Goal: Information Seeking & Learning: Learn about a topic

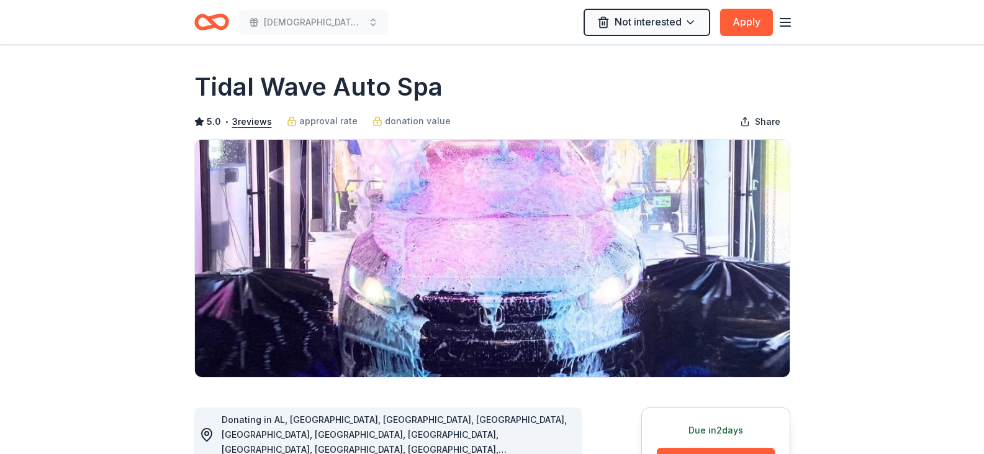
click at [220, 17] on icon "Home" at bounding box center [216, 22] width 19 height 12
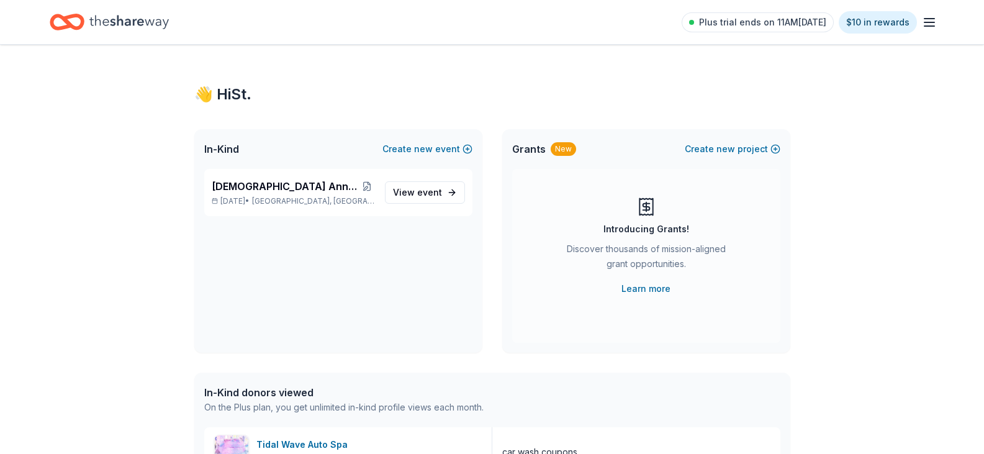
click at [939, 19] on div "Plus trial ends on 11AM[DATE] $10 in rewards" at bounding box center [492, 22] width 984 height 44
click at [929, 26] on line "button" at bounding box center [929, 26] width 10 height 0
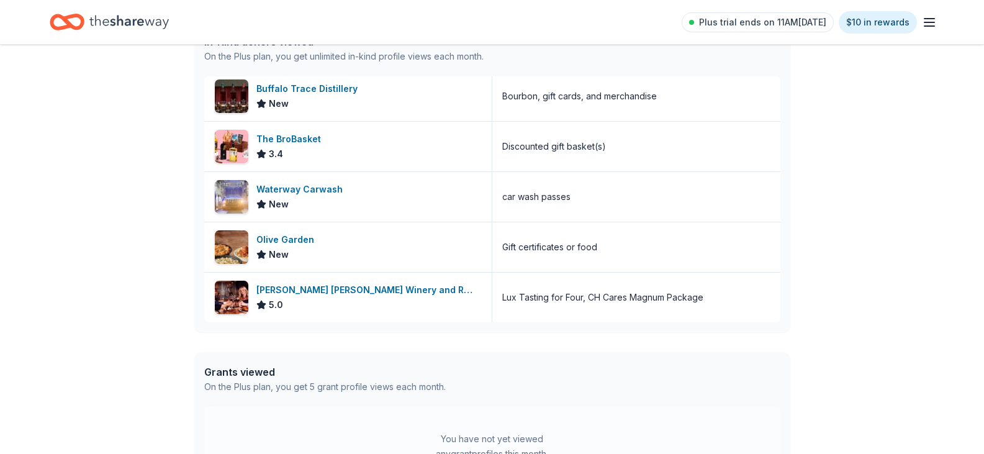
scroll to position [372, 0]
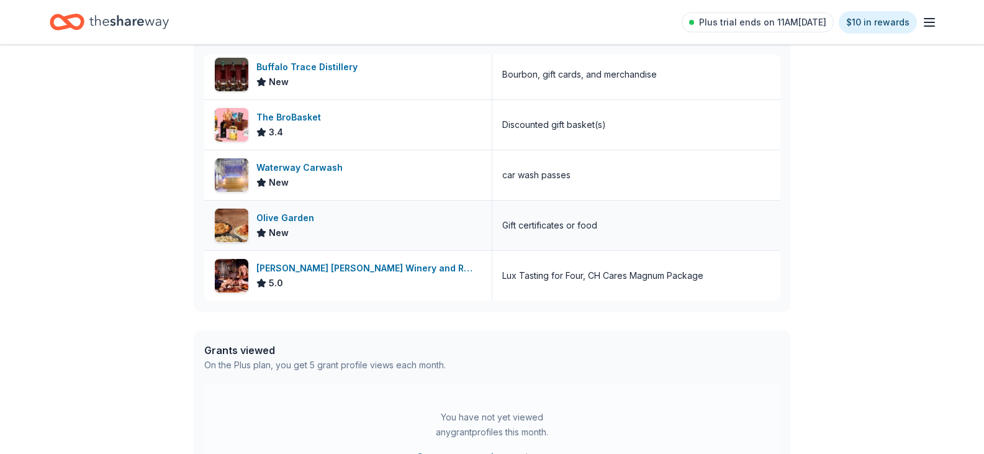
click at [284, 215] on div "Olive Garden" at bounding box center [287, 217] width 63 height 15
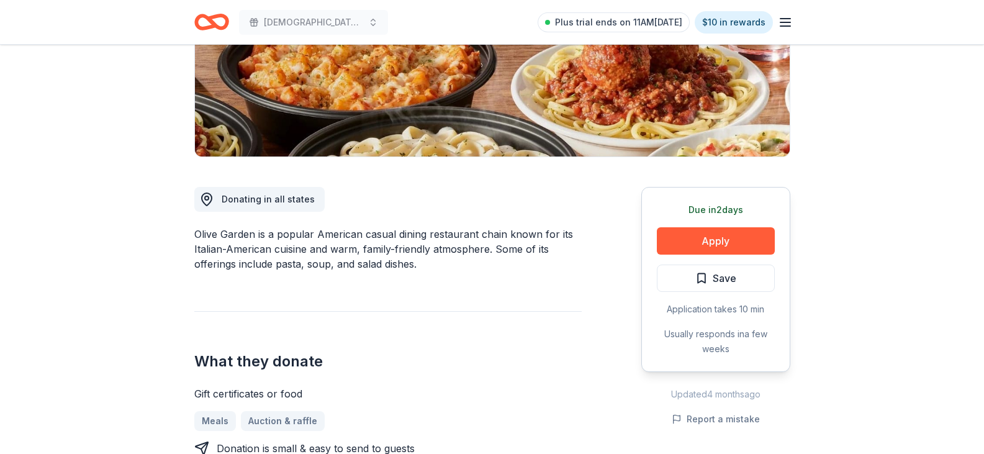
scroll to position [248, 0]
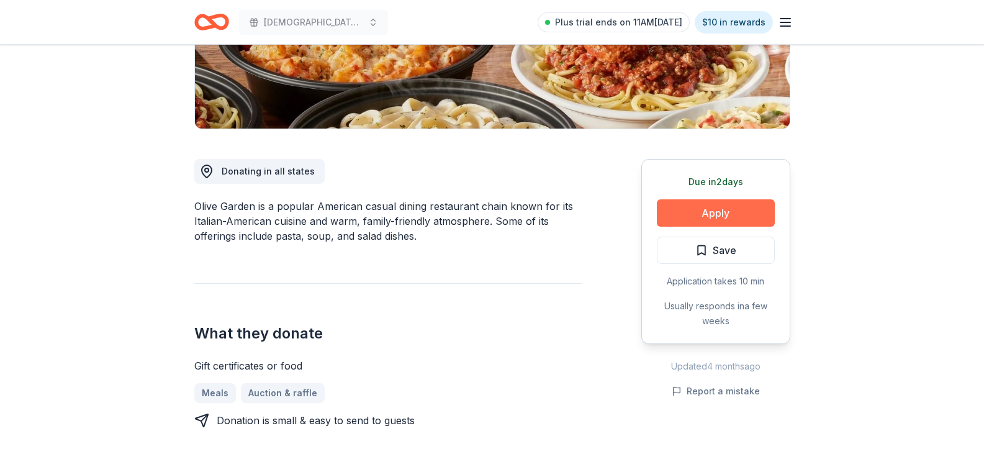
click at [714, 209] on button "Apply" at bounding box center [716, 212] width 118 height 27
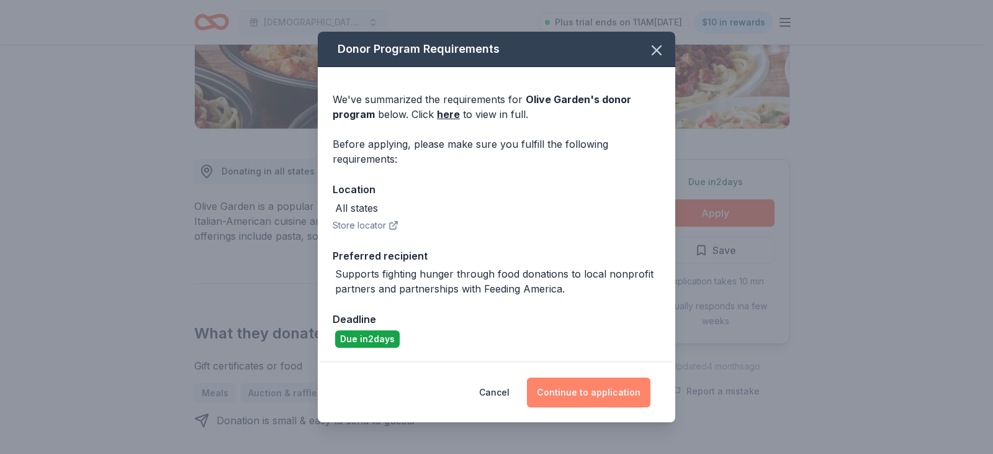
click at [592, 392] on button "Continue to application" at bounding box center [589, 392] width 124 height 30
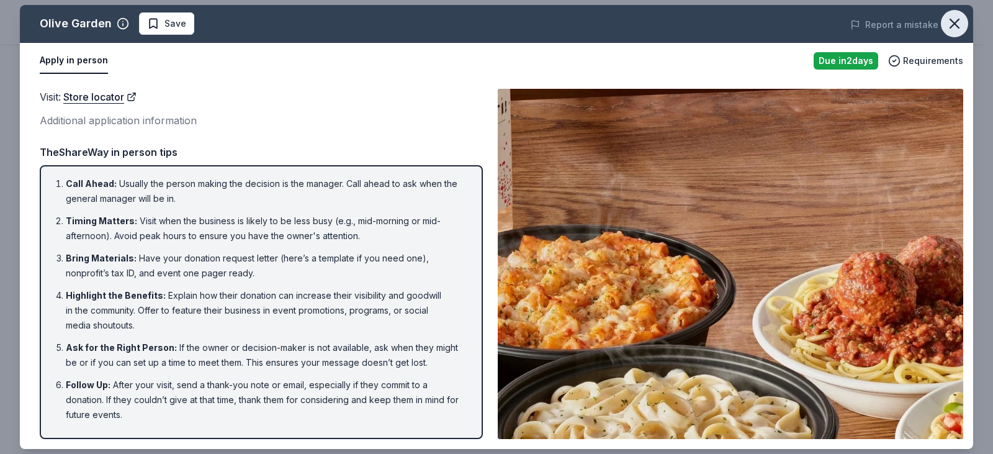
click at [954, 18] on icon "button" at bounding box center [954, 23] width 17 height 17
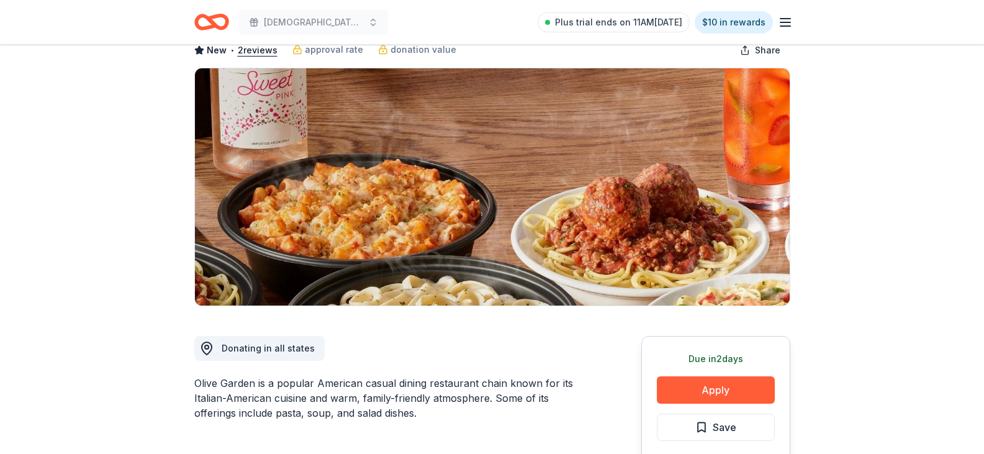
scroll to position [0, 0]
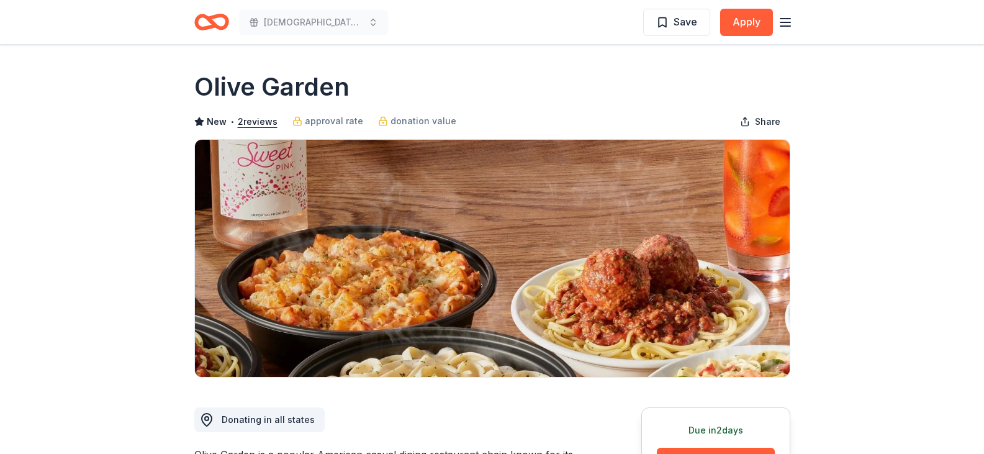
click at [214, 25] on icon "Home" at bounding box center [216, 22] width 19 height 12
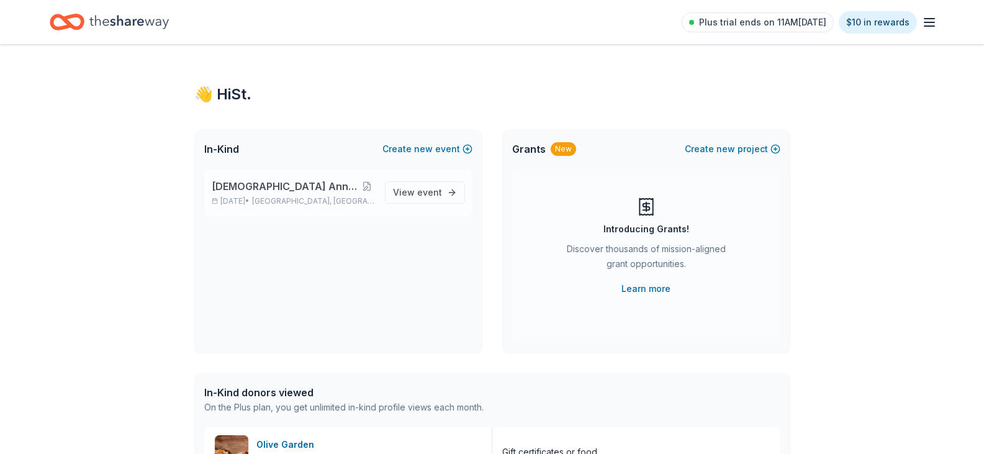
click at [300, 193] on span "Church Anniversary Fundraiser" at bounding box center [286, 186] width 148 height 15
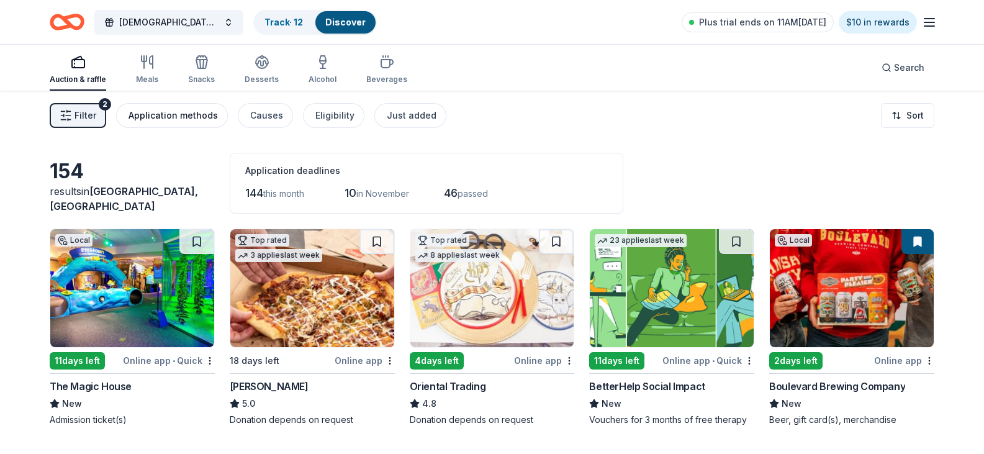
click at [169, 115] on div "Application methods" at bounding box center [172, 115] width 89 height 15
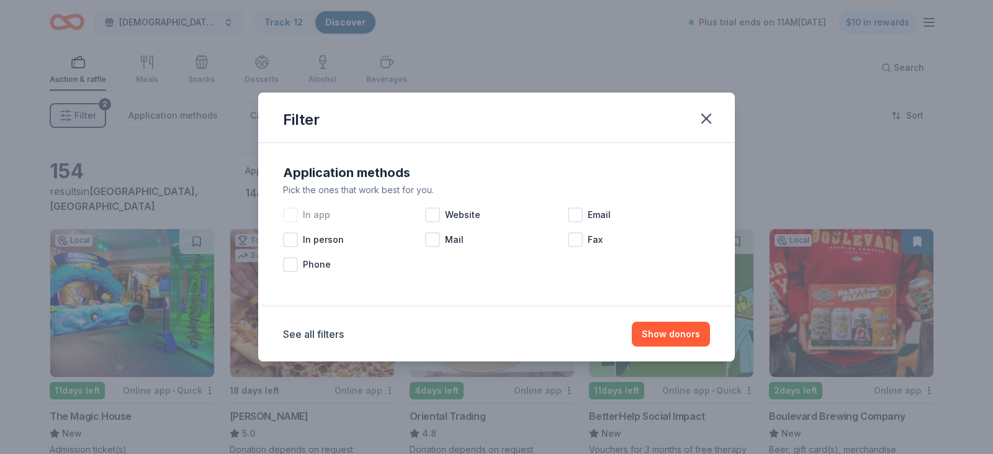
click at [301, 215] on div "In app" at bounding box center [354, 214] width 142 height 25
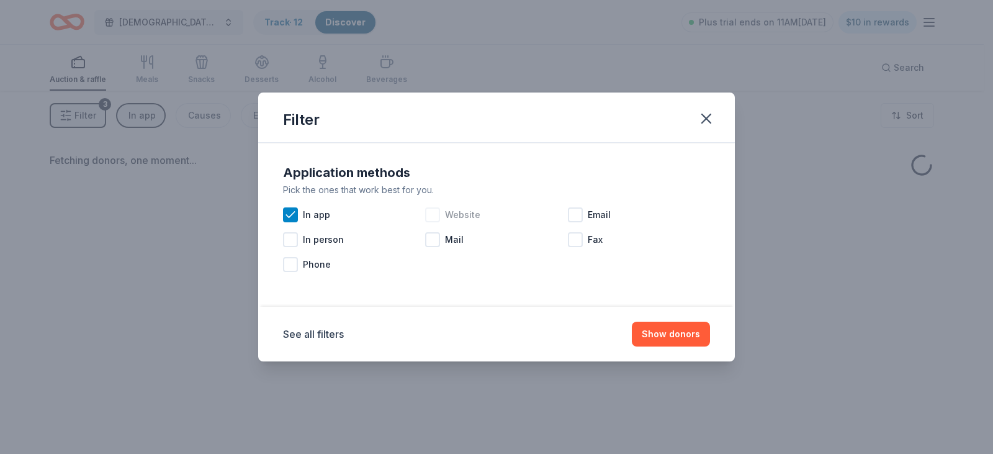
click at [439, 211] on div at bounding box center [432, 214] width 15 height 15
click at [603, 212] on span "Email" at bounding box center [599, 214] width 23 height 15
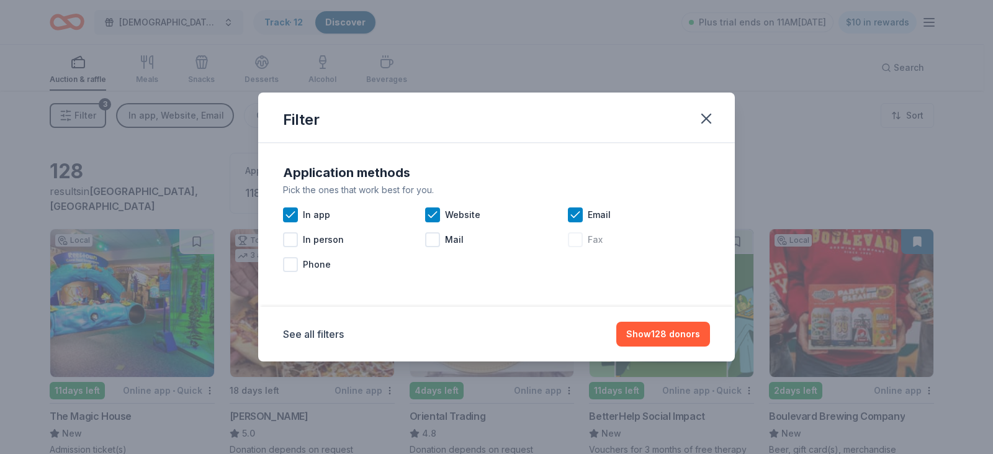
drag, startPoint x: 584, startPoint y: 237, endPoint x: 590, endPoint y: 243, distance: 8.4
click at [585, 239] on div "Fax" at bounding box center [639, 239] width 142 height 25
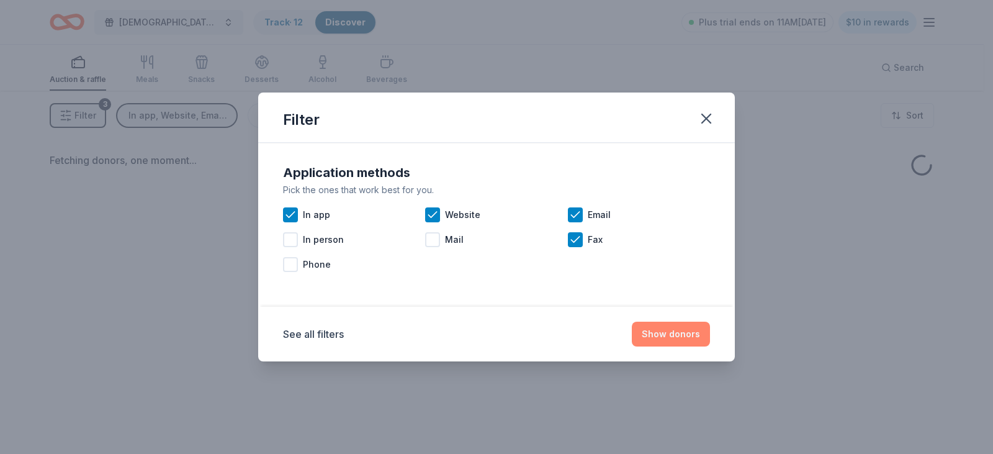
click at [667, 330] on button "Show donors" at bounding box center [671, 334] width 78 height 25
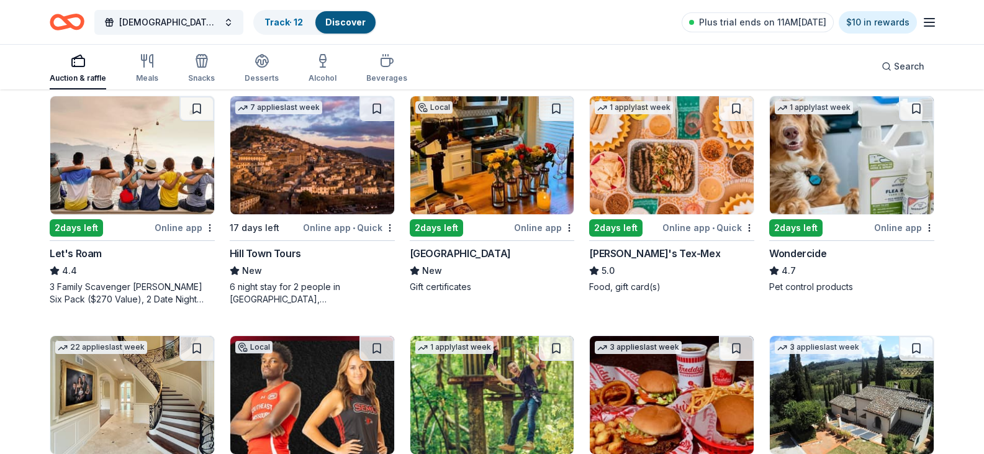
scroll to position [621, 0]
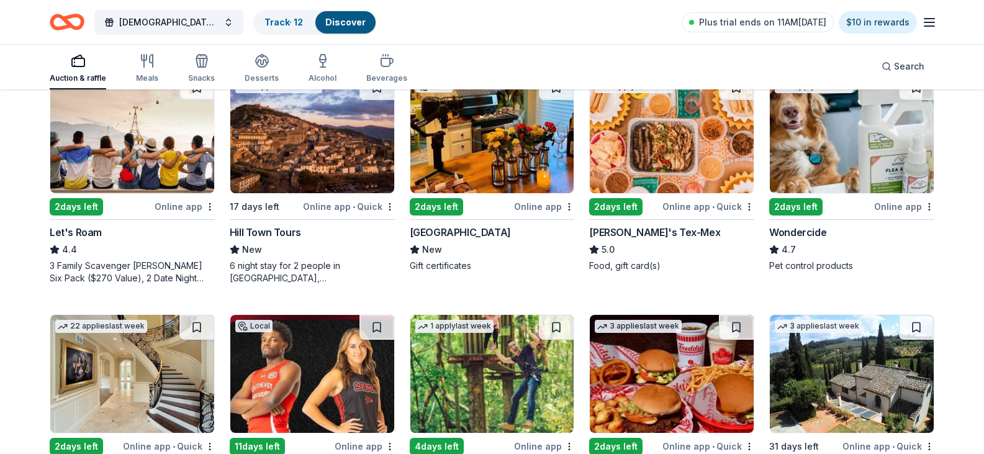
click at [109, 193] on img at bounding box center [132, 134] width 164 height 118
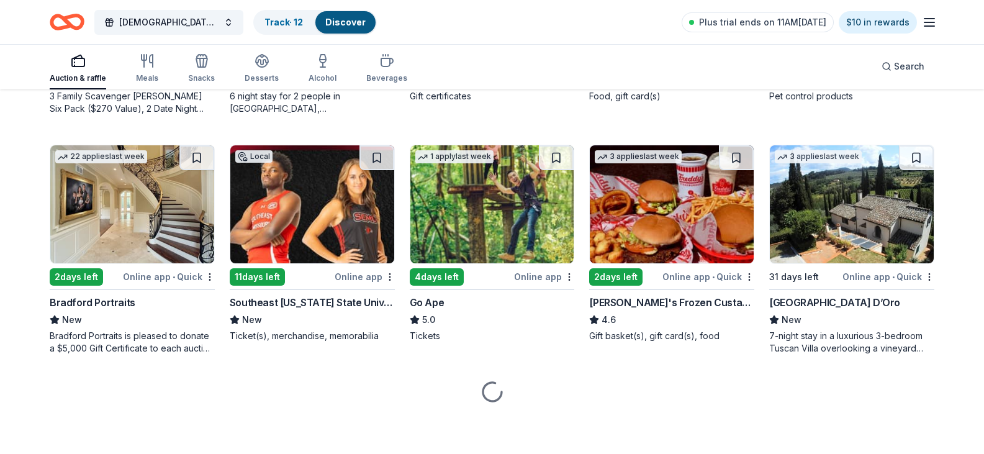
scroll to position [909, 0]
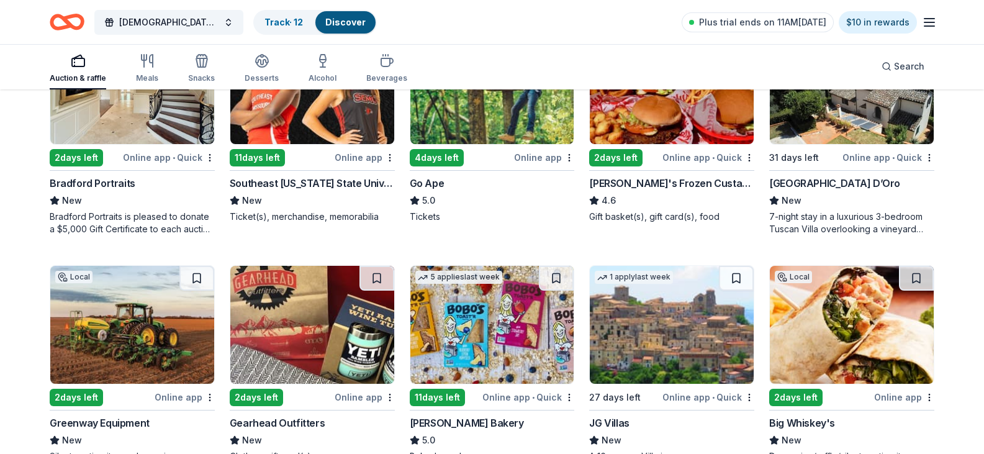
click at [642, 144] on img at bounding box center [672, 85] width 164 height 118
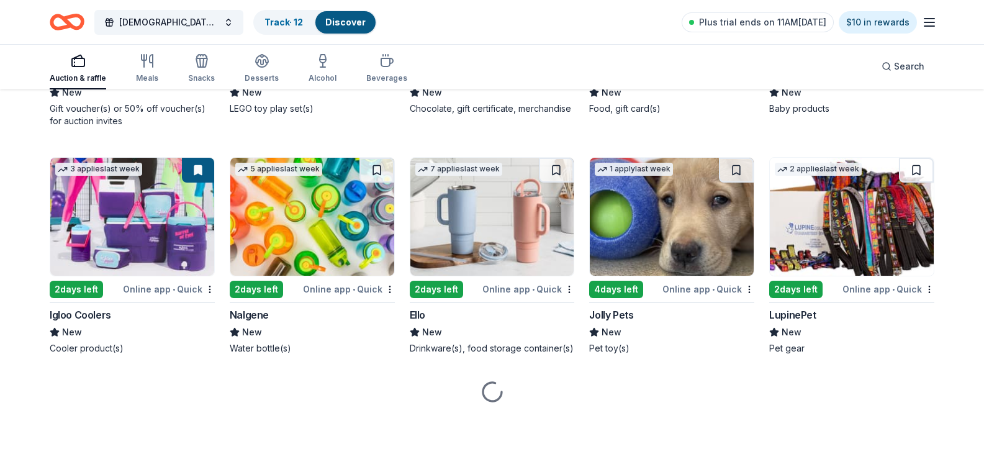
scroll to position [5493, 0]
click at [263, 58] on div "2 days left" at bounding box center [256, 49] width 53 height 17
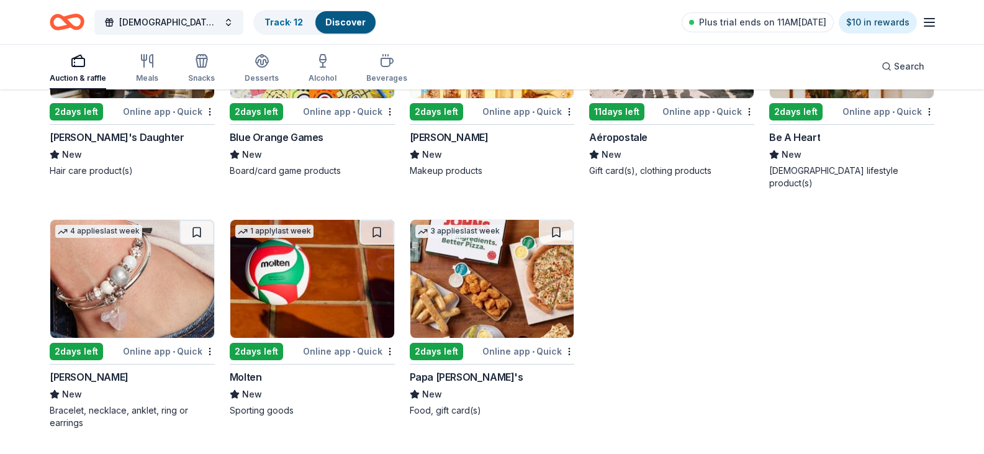
scroll to position [6687, 0]
click at [182, 250] on img at bounding box center [132, 279] width 164 height 118
click at [284, 27] on link "Track · 12" at bounding box center [283, 22] width 38 height 11
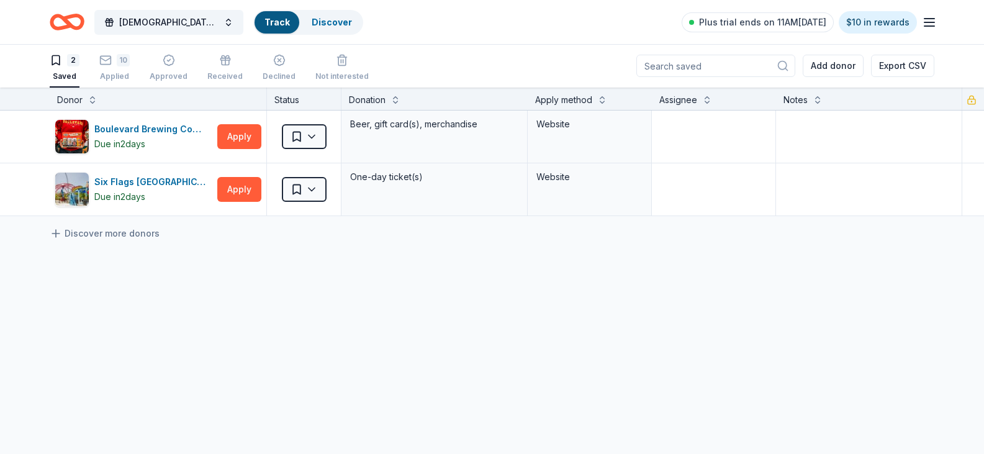
scroll to position [1, 0]
click at [235, 186] on button "Apply" at bounding box center [239, 189] width 44 height 25
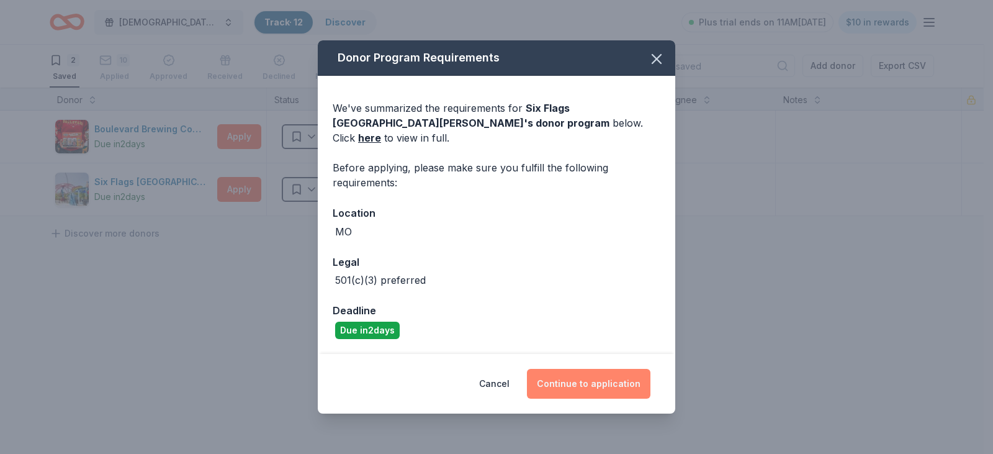
click at [612, 372] on button "Continue to application" at bounding box center [589, 384] width 124 height 30
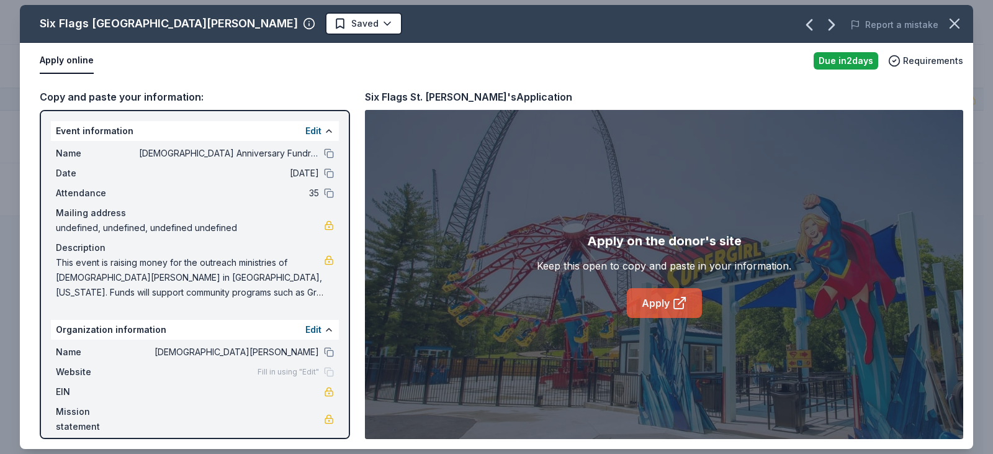
click at [667, 302] on link "Apply" at bounding box center [664, 303] width 75 height 30
click at [965, 24] on button "button" at bounding box center [954, 23] width 27 height 27
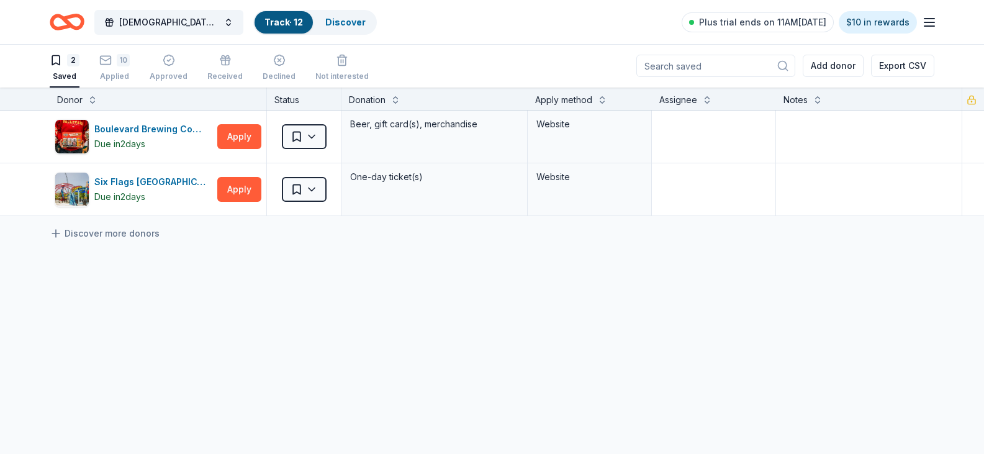
drag, startPoint x: 123, startPoint y: 60, endPoint x: 137, endPoint y: 65, distance: 15.1
click at [125, 61] on div "10" at bounding box center [123, 60] width 13 height 12
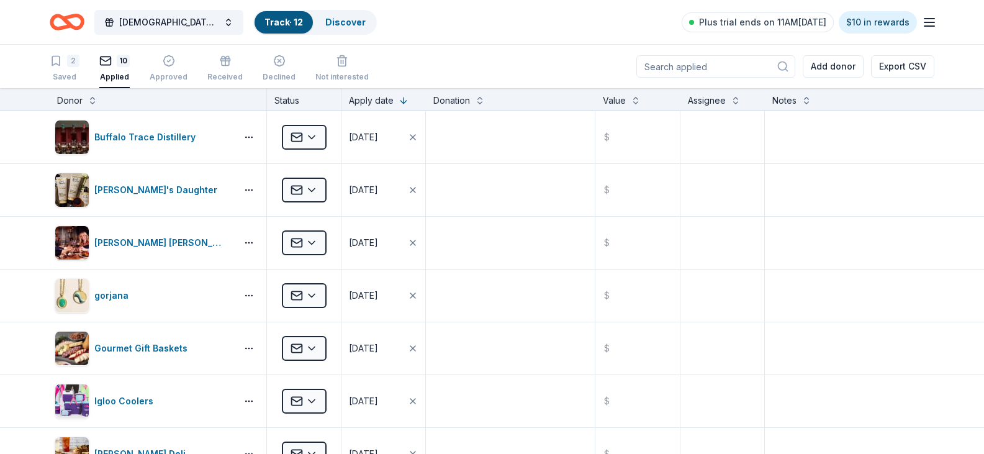
click at [74, 27] on icon "Home" at bounding box center [72, 22] width 19 height 12
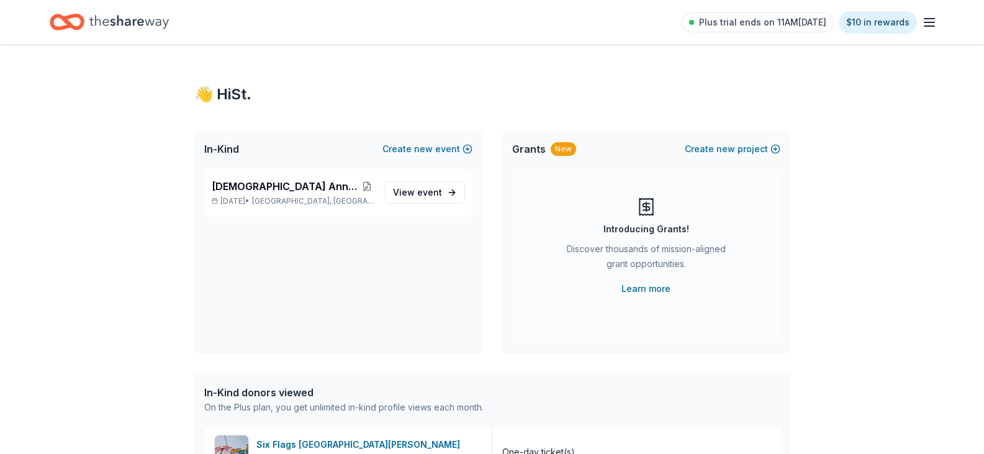
click at [115, 25] on icon "Home" at bounding box center [128, 21] width 79 height 25
click at [937, 20] on div "Plus trial ends on 11AM, 10/21 $10 in rewards" at bounding box center [492, 22] width 984 height 44
click at [927, 27] on icon "button" at bounding box center [929, 22] width 15 height 15
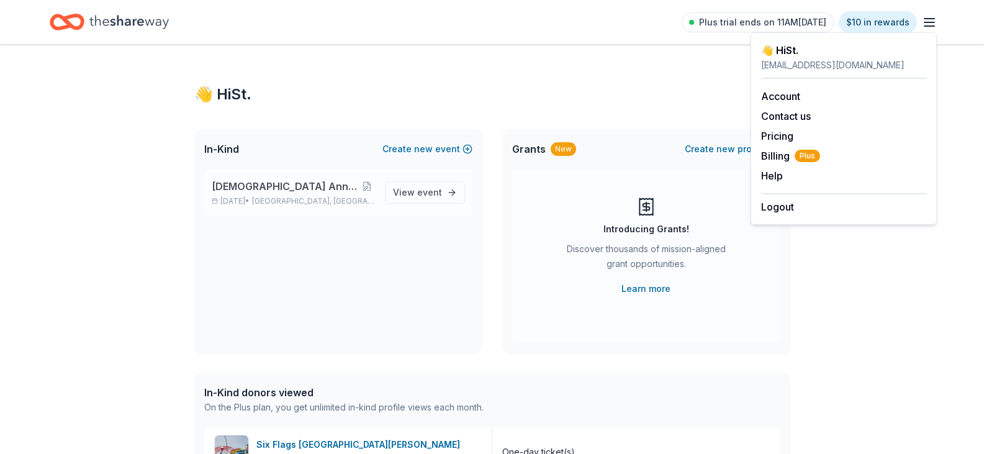
click at [283, 201] on span "St. Louis, MO" at bounding box center [313, 201] width 122 height 10
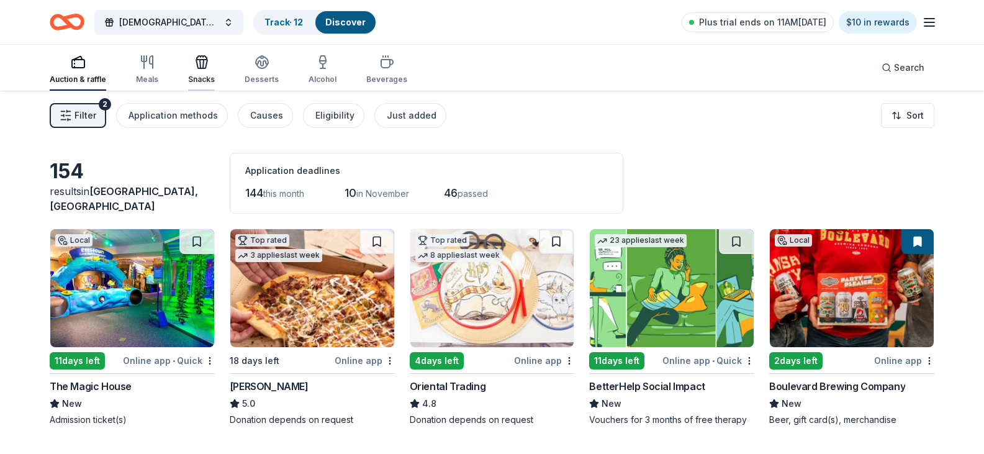
click at [199, 67] on icon "button" at bounding box center [201, 62] width 15 height 15
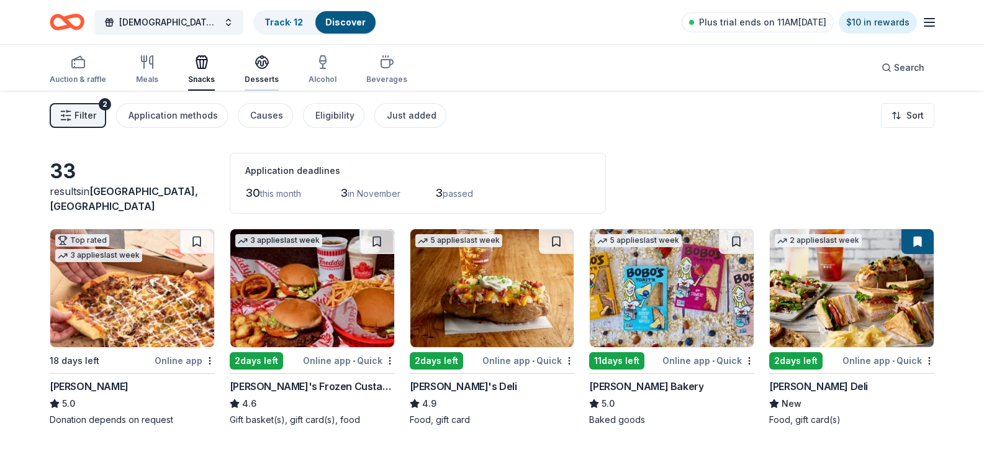
click at [256, 71] on div "Desserts" at bounding box center [262, 70] width 34 height 30
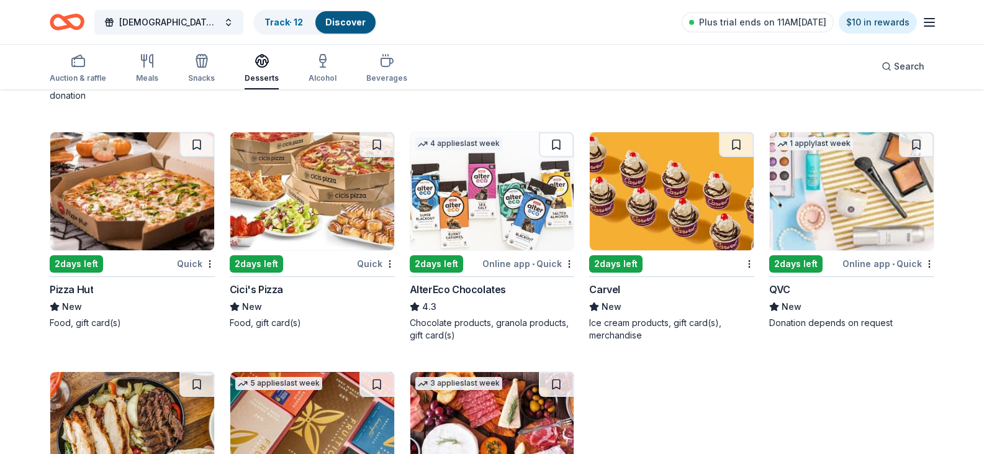
scroll to position [781, 0]
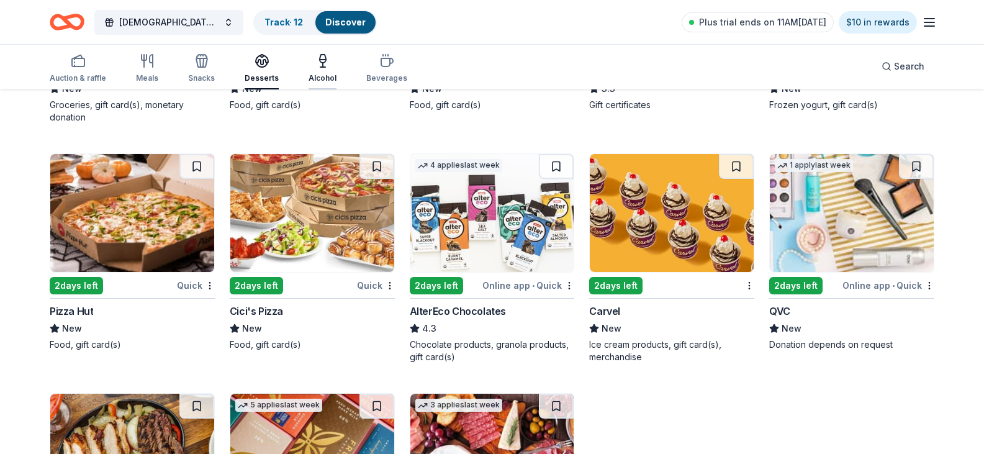
click at [318, 63] on icon "button" at bounding box center [322, 60] width 15 height 15
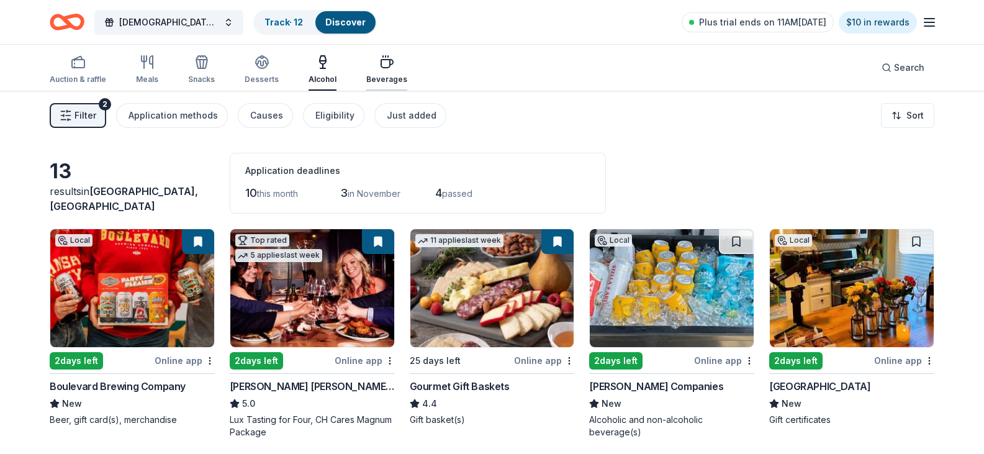
click at [366, 62] on div "button" at bounding box center [386, 62] width 41 height 15
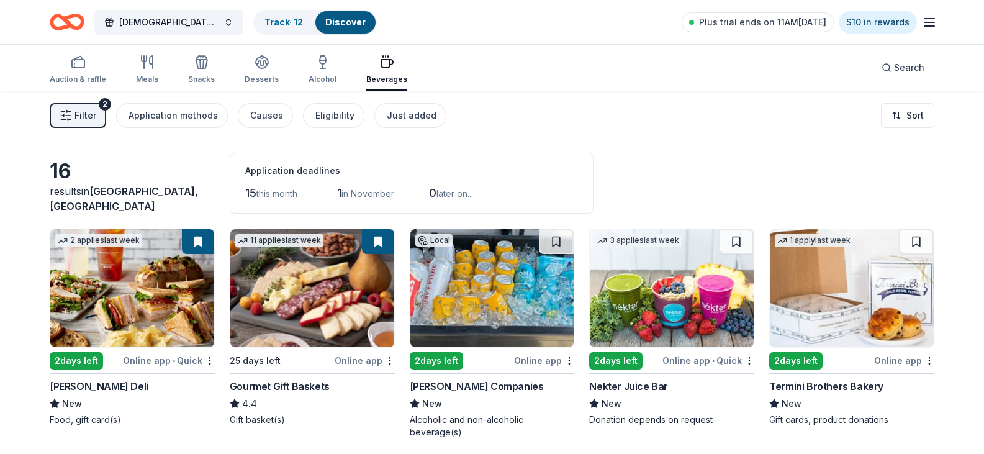
click at [939, 24] on div "Church Anniversary Fundraiser Track · 12 Discover Plus trial ends on 11AM, 10/2…" at bounding box center [492, 22] width 984 height 44
click at [929, 22] on line "button" at bounding box center [929, 22] width 10 height 0
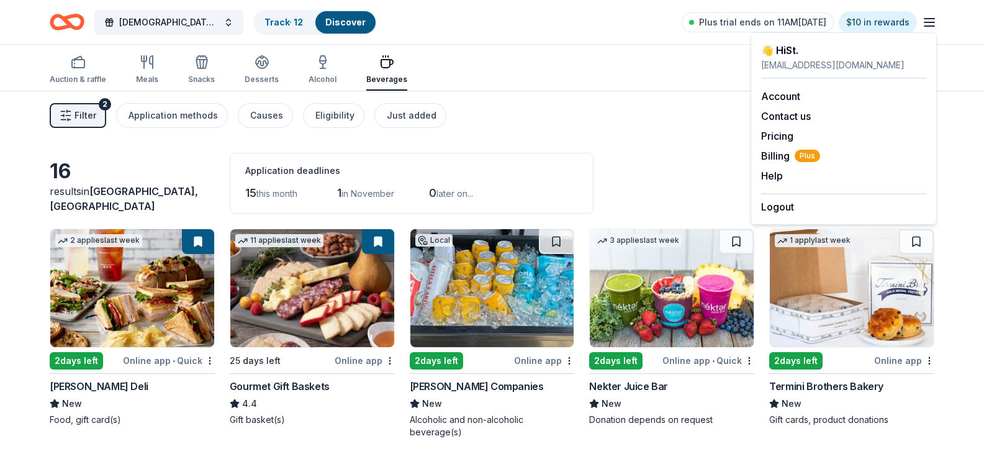
click at [803, 66] on div "finance@stphilipsstl.org" at bounding box center [843, 65] width 165 height 15
click at [66, 19] on icon "Home" at bounding box center [72, 22] width 19 height 12
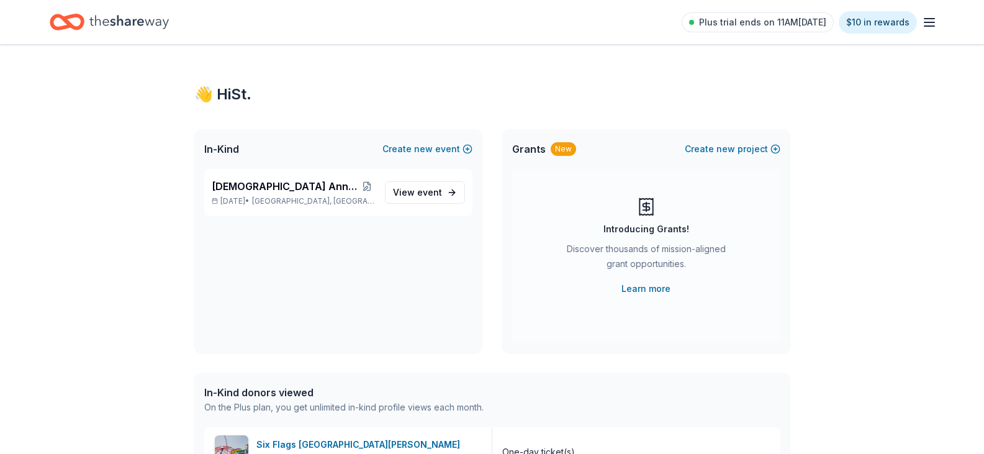
click at [559, 165] on div "Grants New Create new project" at bounding box center [646, 149] width 288 height 40
click at [706, 150] on button "Create new project" at bounding box center [733, 149] width 96 height 15
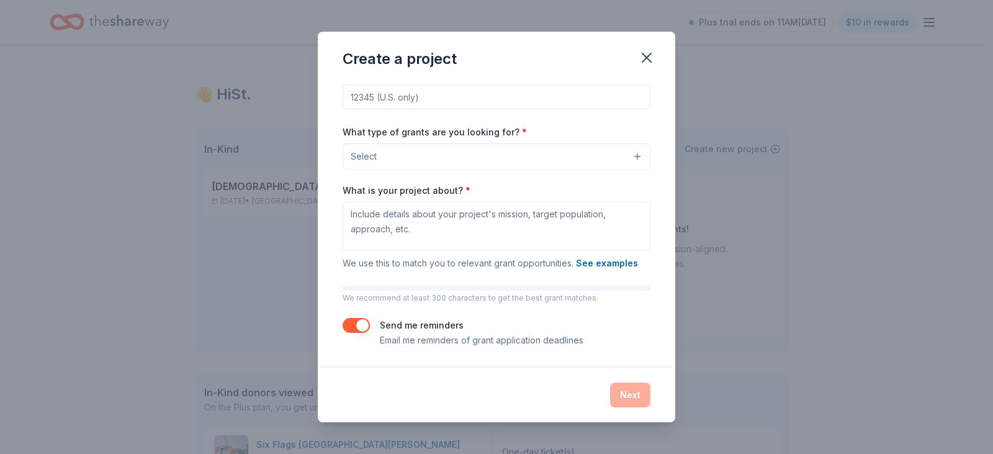
scroll to position [12, 0]
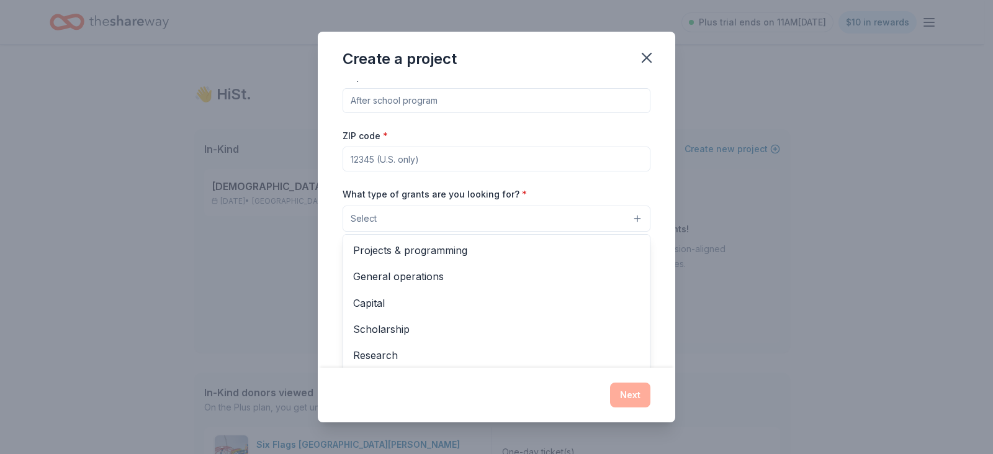
click at [516, 217] on button "Select" at bounding box center [497, 218] width 308 height 26
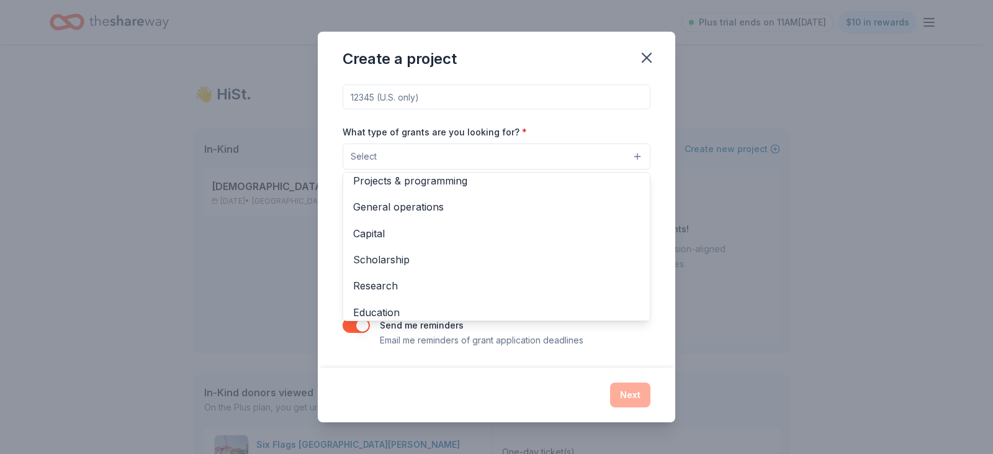
scroll to position [0, 0]
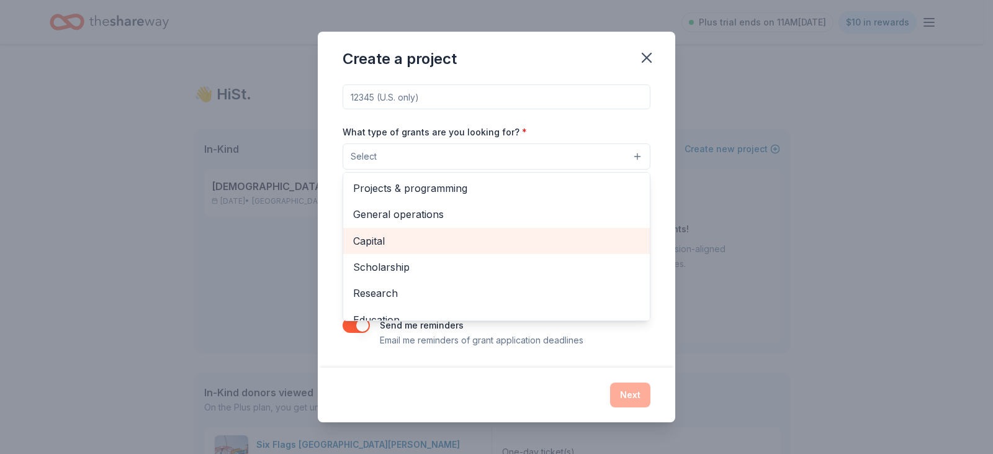
click at [446, 237] on span "Capital" at bounding box center [496, 241] width 287 height 16
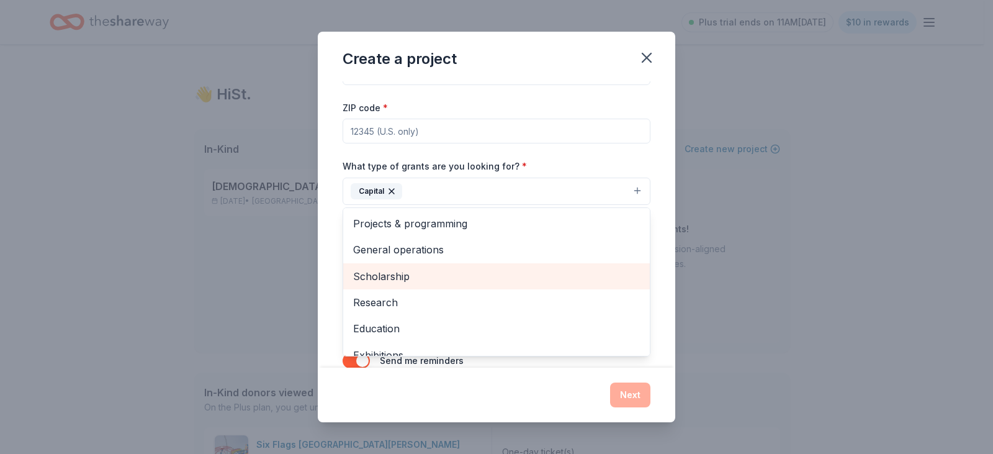
scroll to position [62, 0]
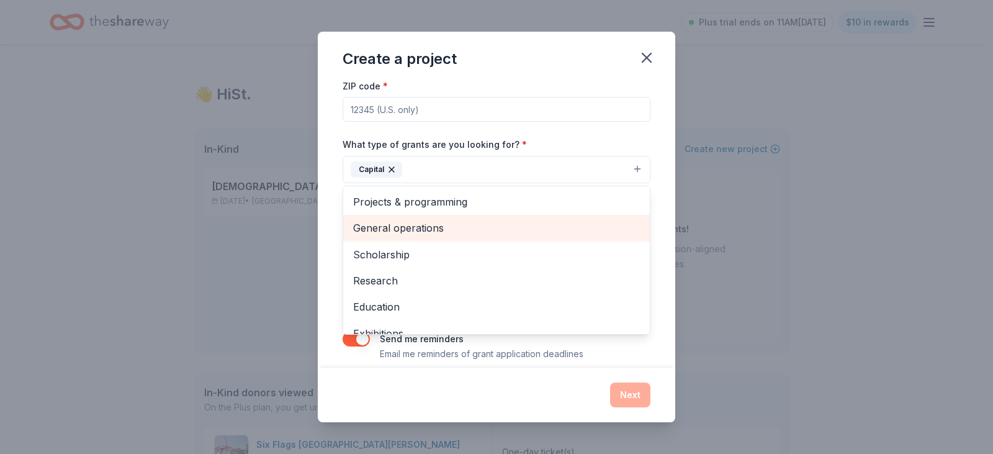
click at [424, 221] on span "General operations" at bounding box center [496, 228] width 287 height 16
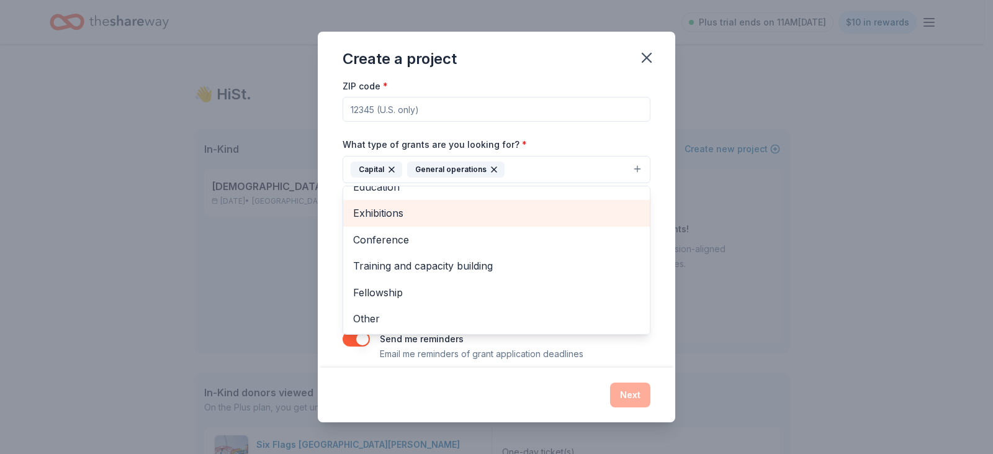
scroll to position [76, 0]
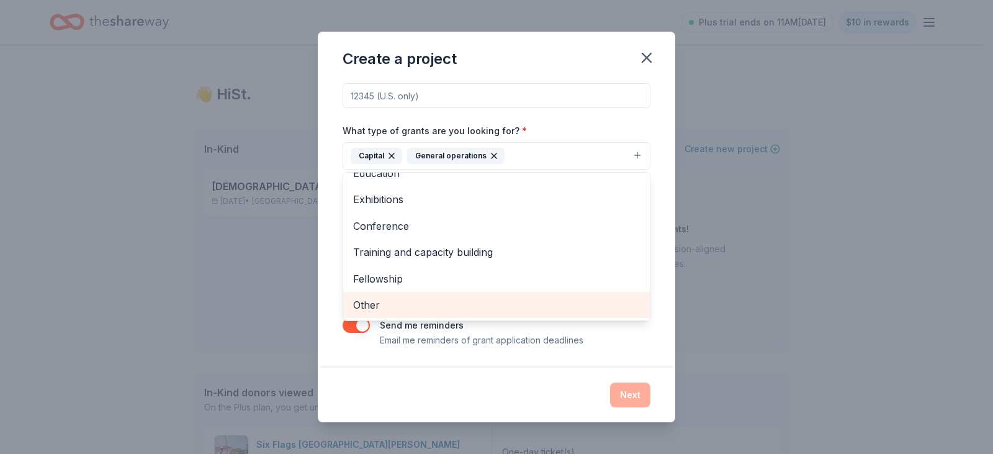
click at [412, 310] on span "Other" at bounding box center [496, 305] width 287 height 16
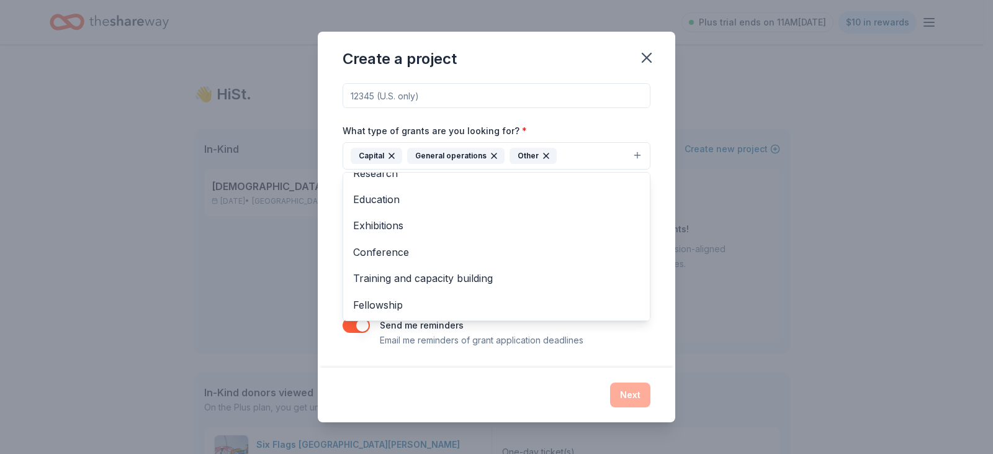
click at [457, 94] on div "Project name * ZIP code * What type of grants are you looking for? * Capital Ge…" at bounding box center [497, 177] width 308 height 342
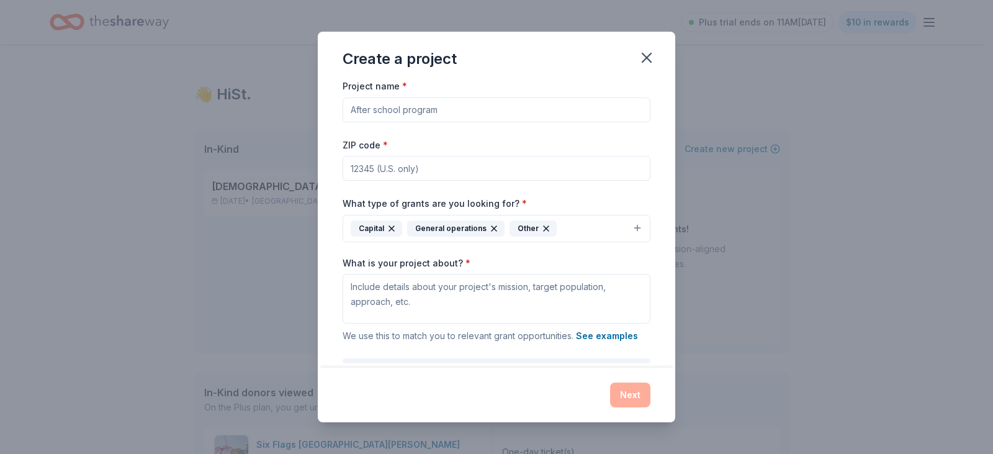
scroll to position [0, 0]
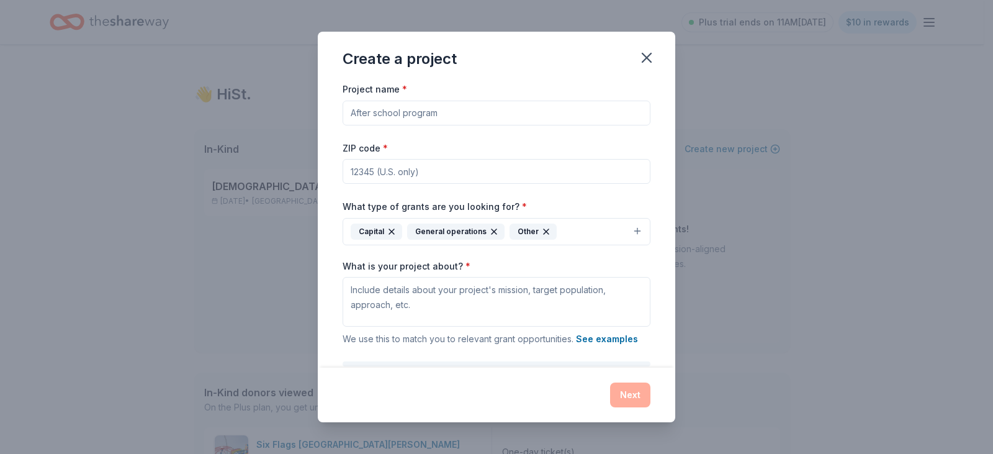
click at [384, 117] on input "Project name *" at bounding box center [497, 113] width 308 height 25
paste input "Winter Warm-up Meal & Fellowship"
type input "Winter Warm-up Meal & Fellowship"
click at [366, 165] on input "ZIP code *" at bounding box center [497, 171] width 308 height 25
type input "63113"
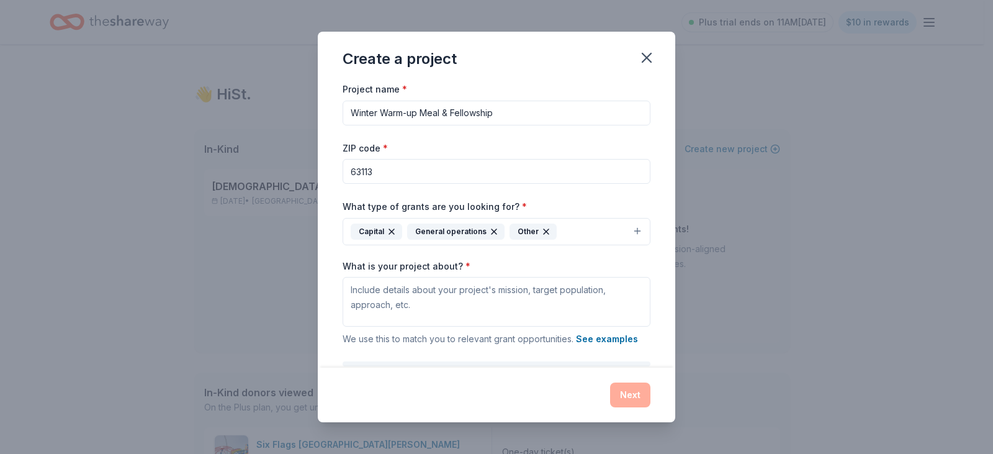
scroll to position [62, 0]
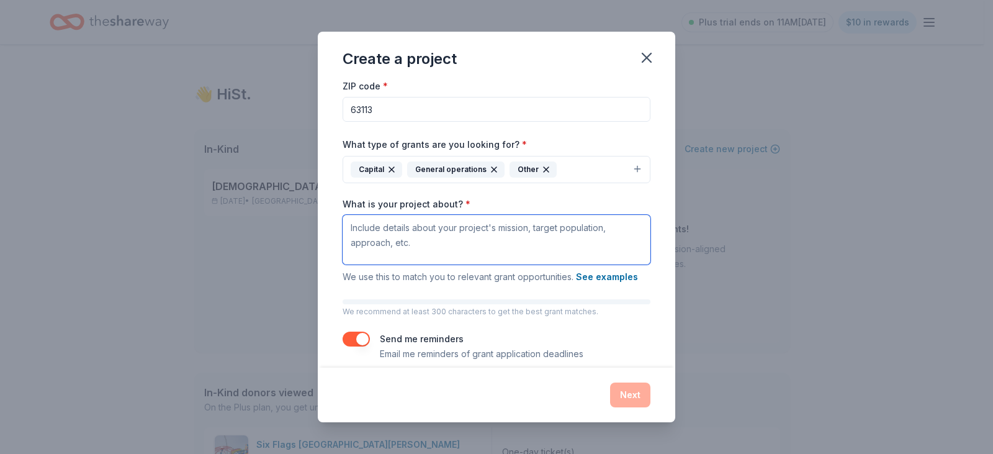
drag, startPoint x: 419, startPoint y: 245, endPoint x: 350, endPoint y: 233, distance: 70.0
click at [354, 235] on textarea "What is your project about? *" at bounding box center [497, 240] width 308 height 50
drag, startPoint x: 349, startPoint y: 232, endPoint x: 410, endPoint y: 236, distance: 61.0
click at [410, 236] on textarea "What is your project about? *" at bounding box center [497, 240] width 308 height 50
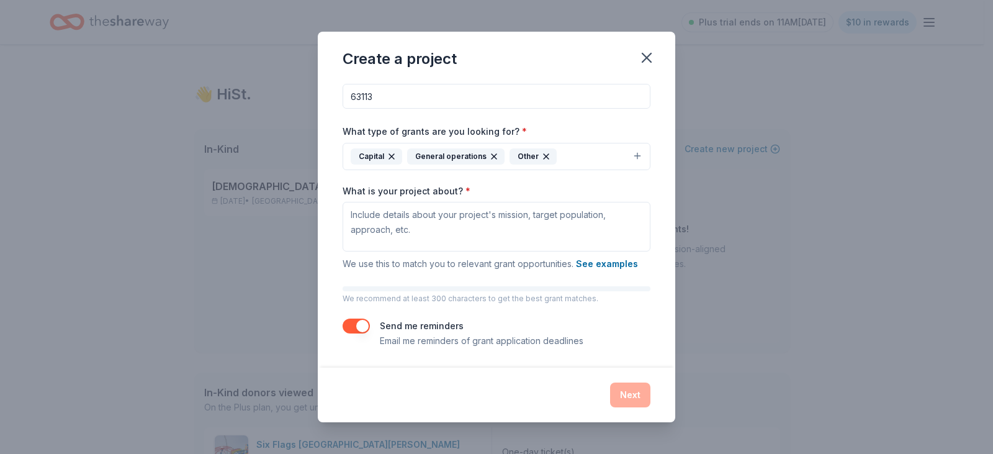
scroll to position [76, 0]
drag, startPoint x: 347, startPoint y: 223, endPoint x: 359, endPoint y: 222, distance: 11.9
click at [346, 223] on textarea "What is your project about? *" at bounding box center [497, 226] width 308 height 50
paste textarea "The Winter Warm-Up Project is a midday outreach effort by St. Philip’s Evangeli…"
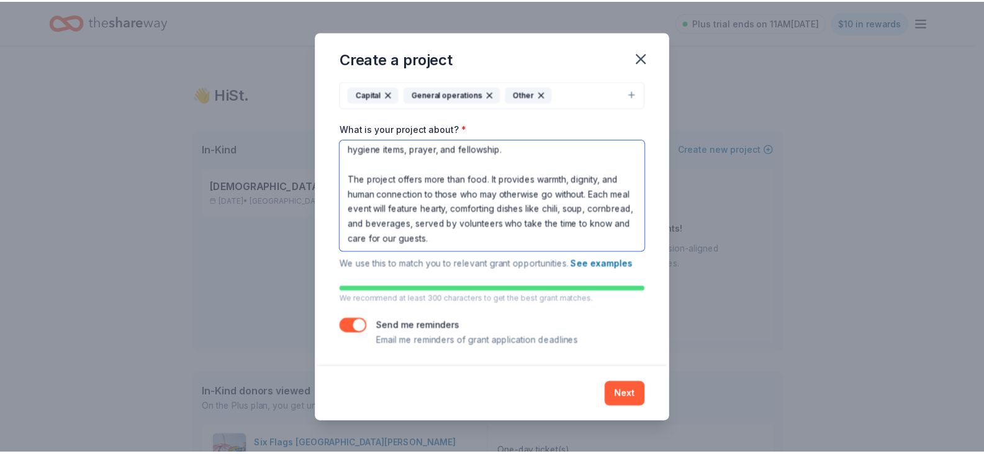
scroll to position [138, 0]
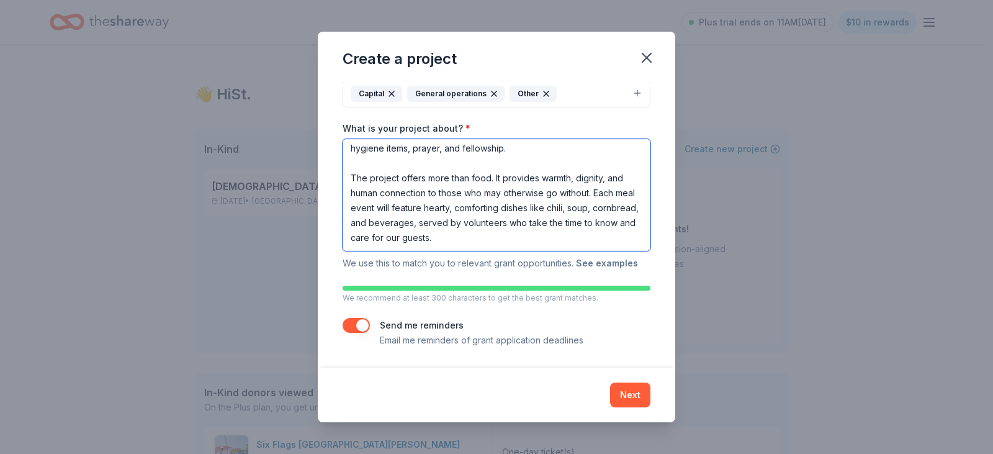
type textarea "The Winter Warm-Up Project is a midday outreach effort by St. Philip’s Evangeli…"
click at [606, 261] on button "See examples" at bounding box center [607, 263] width 62 height 15
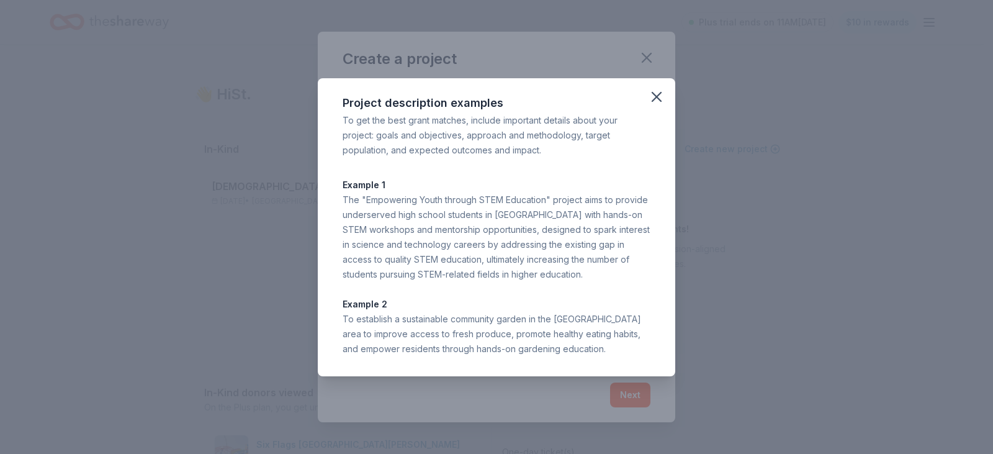
click at [655, 96] on icon "button" at bounding box center [656, 96] width 9 height 9
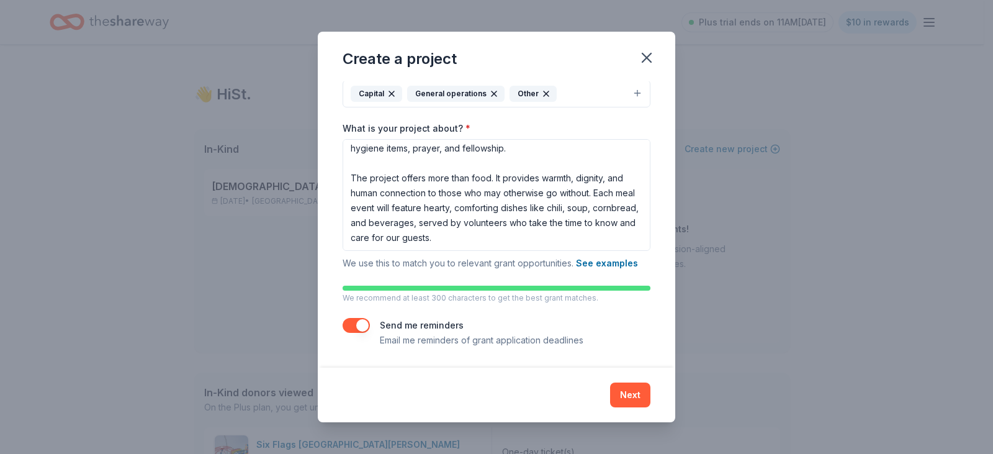
drag, startPoint x: 646, startPoint y: 61, endPoint x: 603, endPoint y: 49, distance: 44.4
click at [645, 65] on icon "button" at bounding box center [646, 57] width 17 height 17
click at [650, 55] on icon "button" at bounding box center [646, 57] width 9 height 9
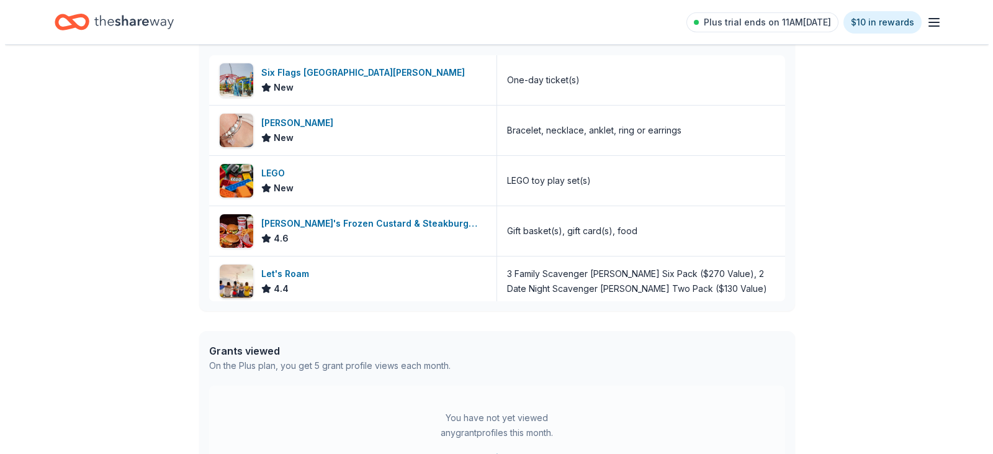
scroll to position [547, 0]
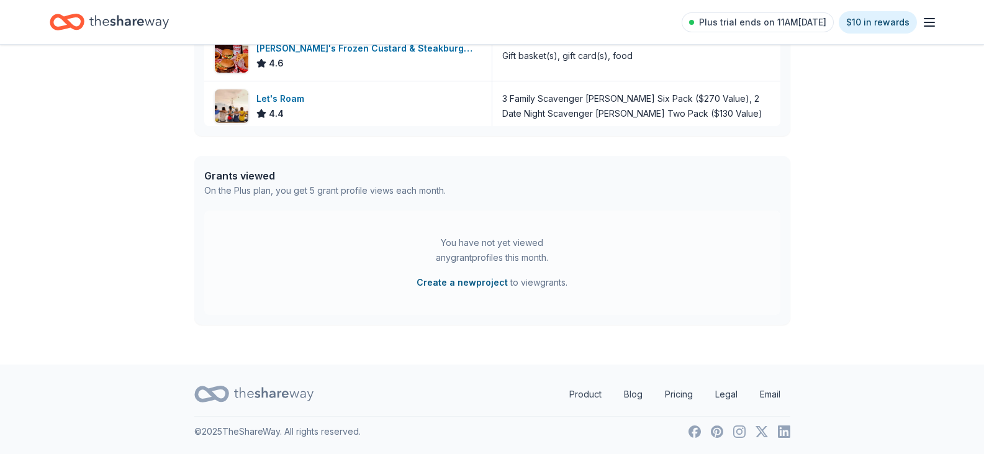
click at [470, 279] on button "Create a new project" at bounding box center [461, 282] width 91 height 15
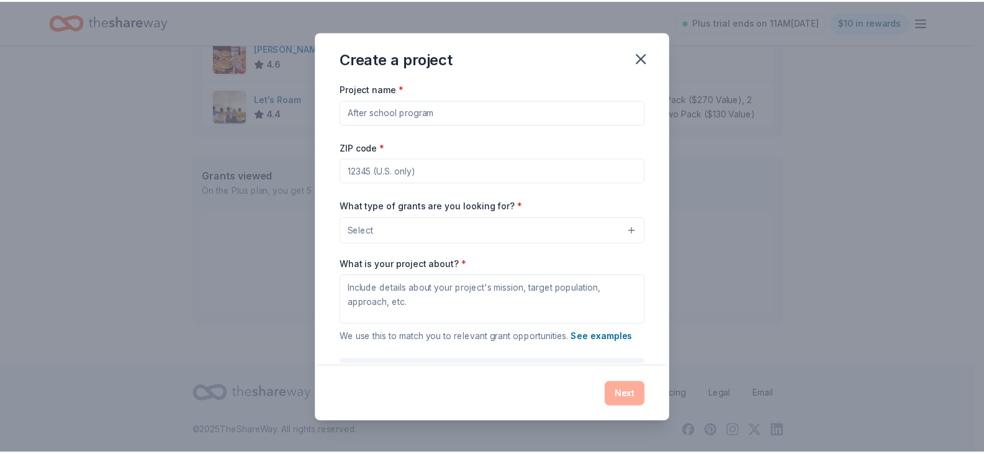
scroll to position [0, 0]
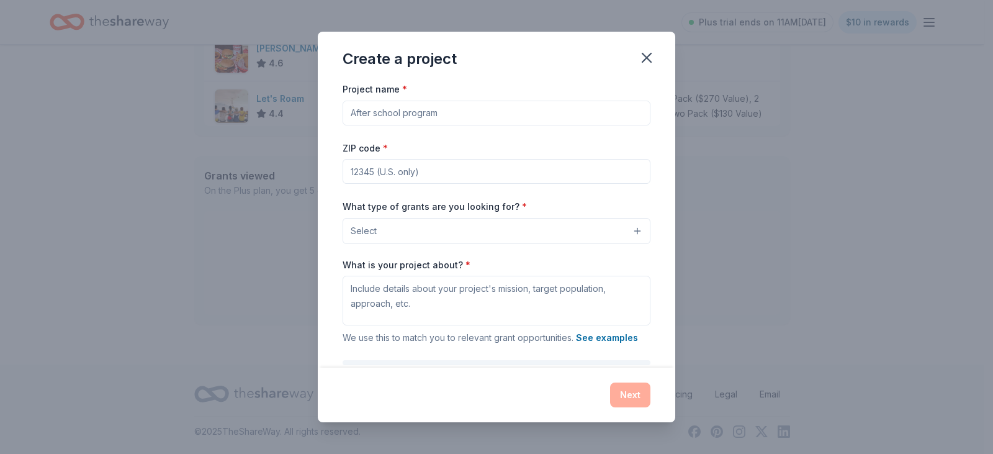
click at [370, 114] on input "Project name *" at bounding box center [497, 113] width 308 height 25
click at [649, 57] on icon "button" at bounding box center [646, 57] width 17 height 17
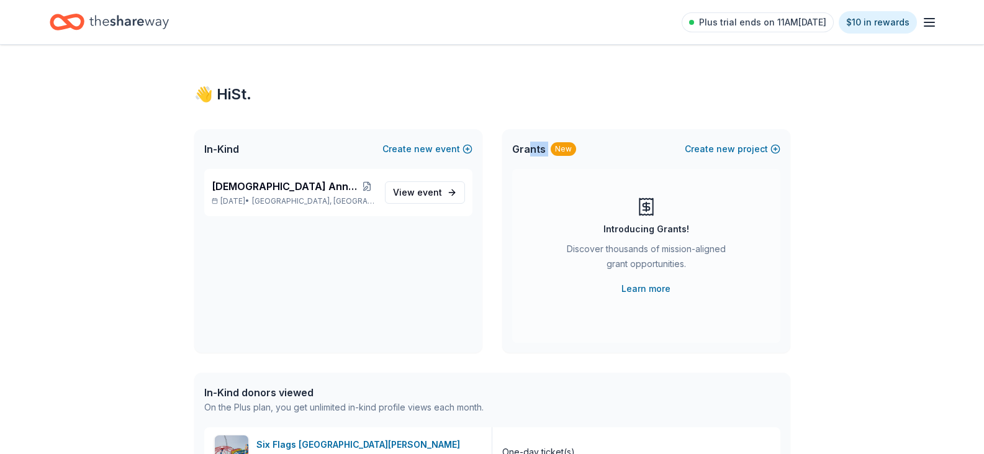
drag, startPoint x: 526, startPoint y: 152, endPoint x: 555, endPoint y: 152, distance: 28.6
click at [554, 152] on div "Grants New" at bounding box center [544, 149] width 64 height 15
click at [562, 152] on div "New" at bounding box center [563, 149] width 25 height 14
drag, startPoint x: 567, startPoint y: 250, endPoint x: 688, endPoint y: 267, distance: 122.3
click at [688, 267] on div "Discover thousands of mission-aligned grant opportunities." at bounding box center [646, 258] width 169 height 35
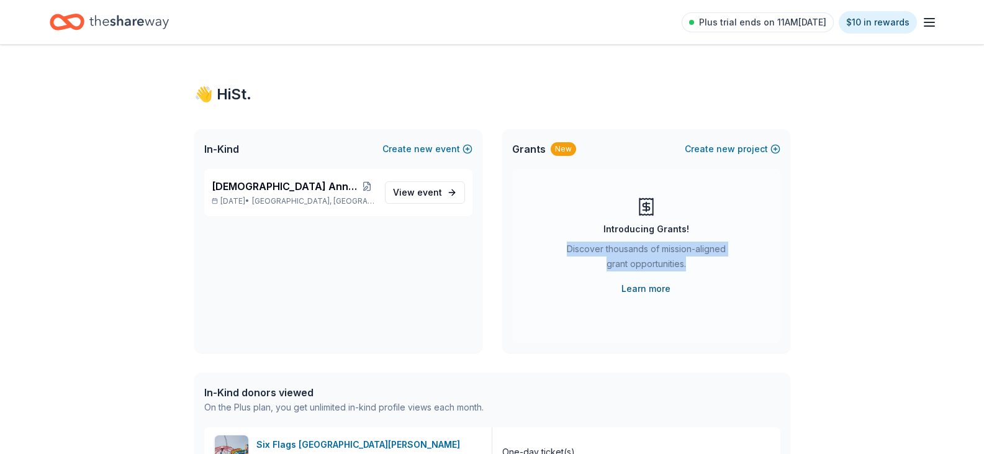
click at [659, 284] on link "Learn more" at bounding box center [645, 288] width 49 height 15
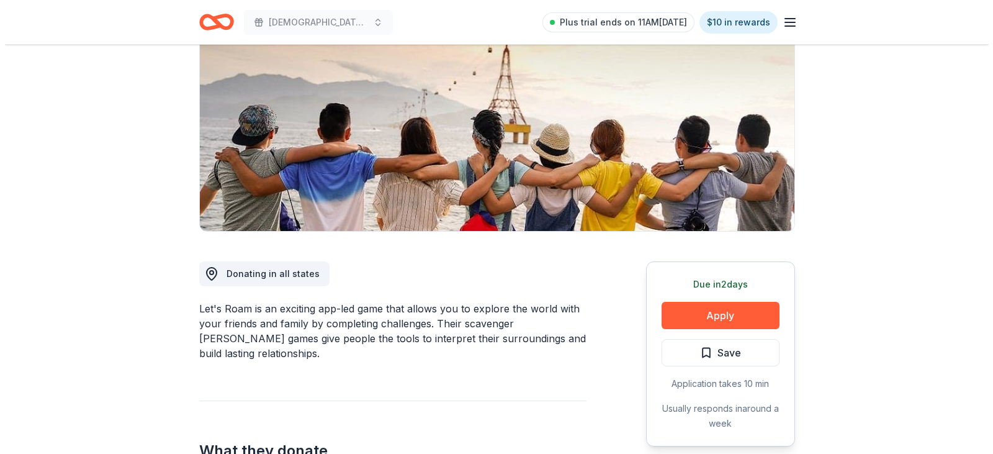
scroll to position [124, 0]
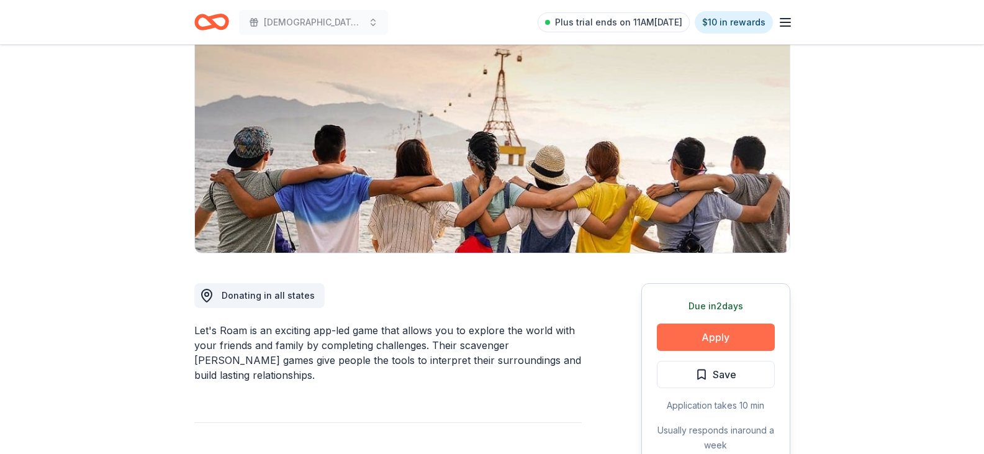
click at [723, 338] on button "Apply" at bounding box center [716, 336] width 118 height 27
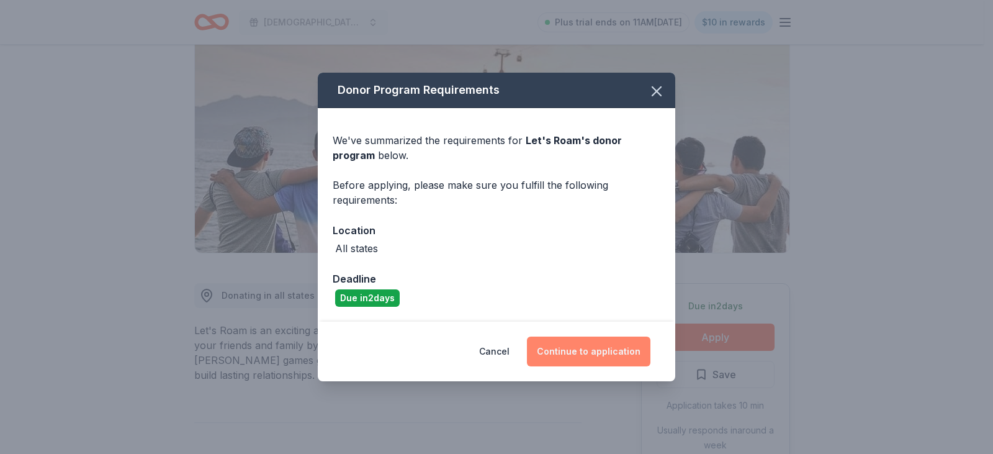
click at [598, 354] on button "Continue to application" at bounding box center [589, 351] width 124 height 30
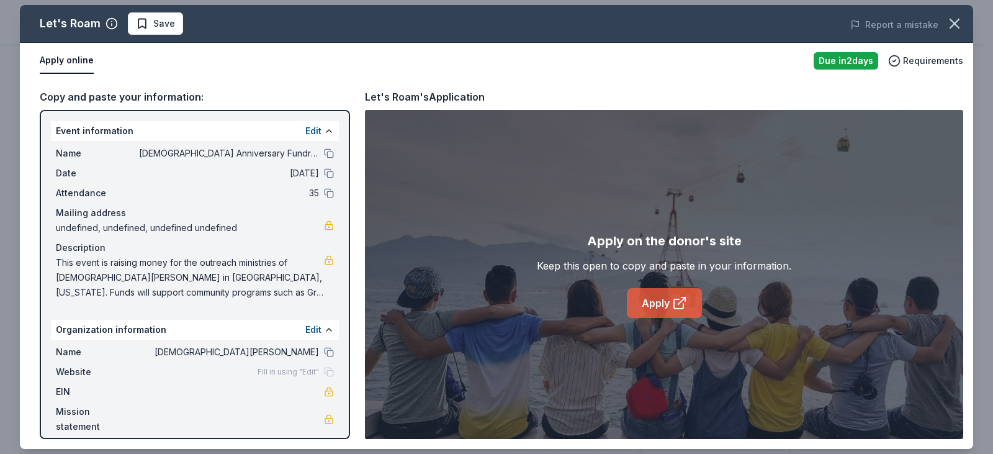
click at [667, 308] on link "Apply" at bounding box center [664, 303] width 75 height 30
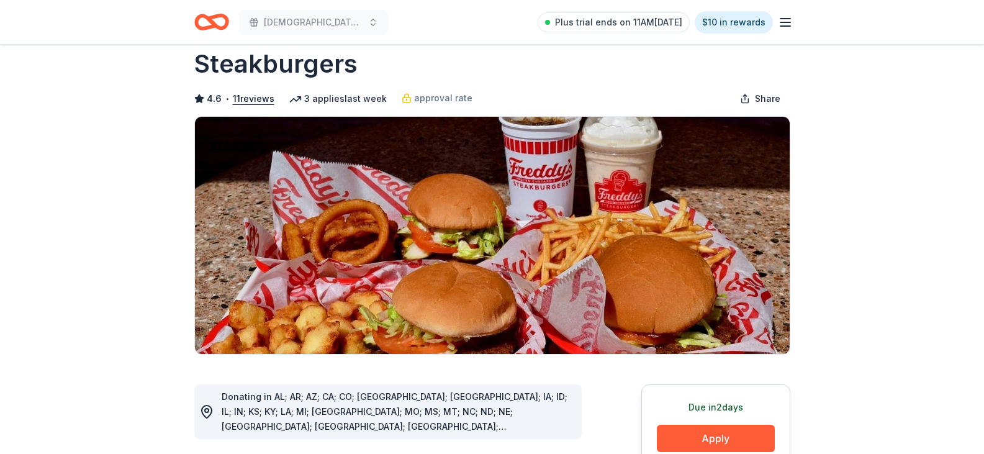
scroll to position [124, 0]
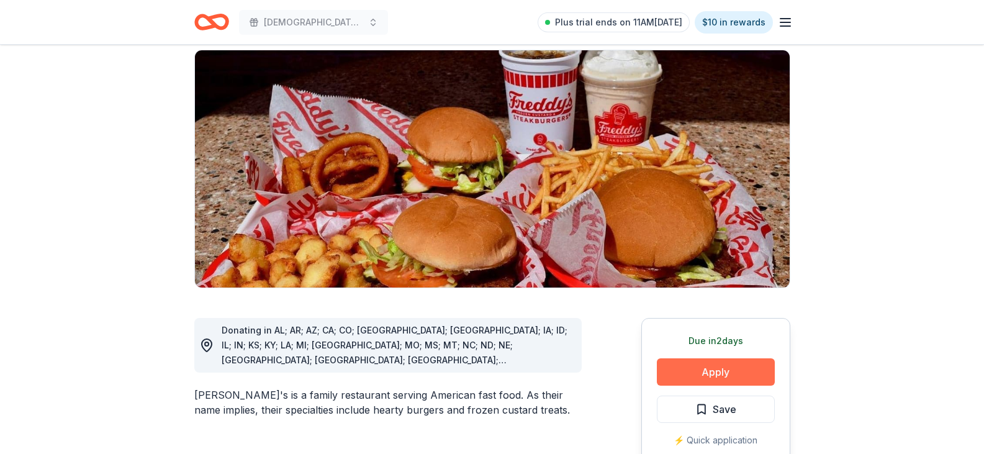
click at [723, 358] on button "Apply" at bounding box center [716, 371] width 118 height 27
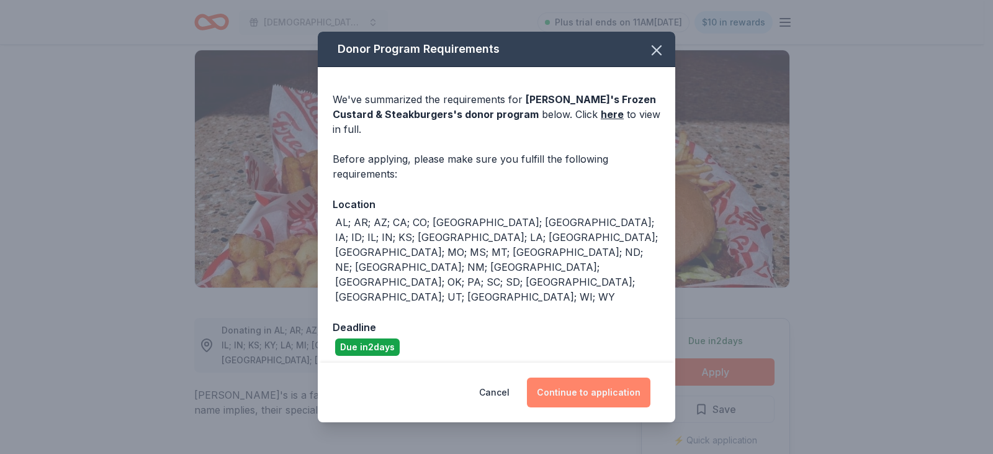
click at [601, 377] on button "Continue to application" at bounding box center [589, 392] width 124 height 30
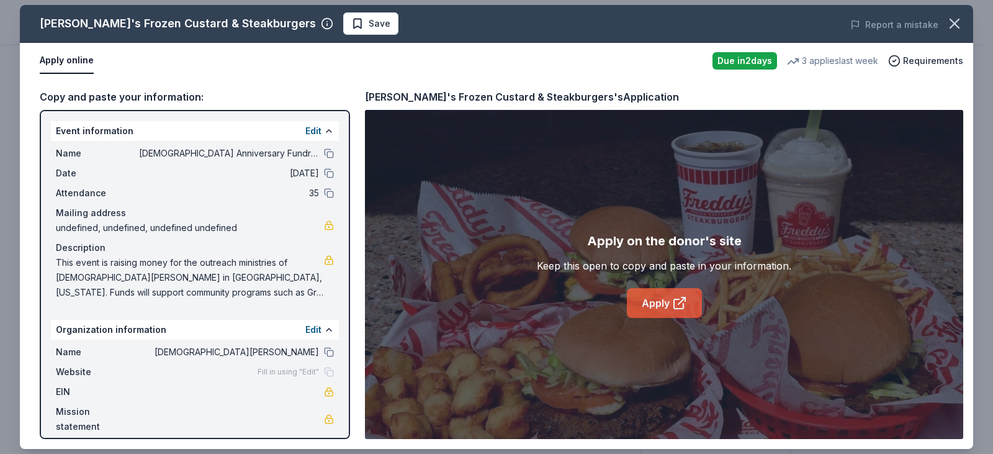
click at [669, 306] on link "Apply" at bounding box center [664, 303] width 75 height 30
click at [948, 19] on icon "button" at bounding box center [954, 23] width 17 height 17
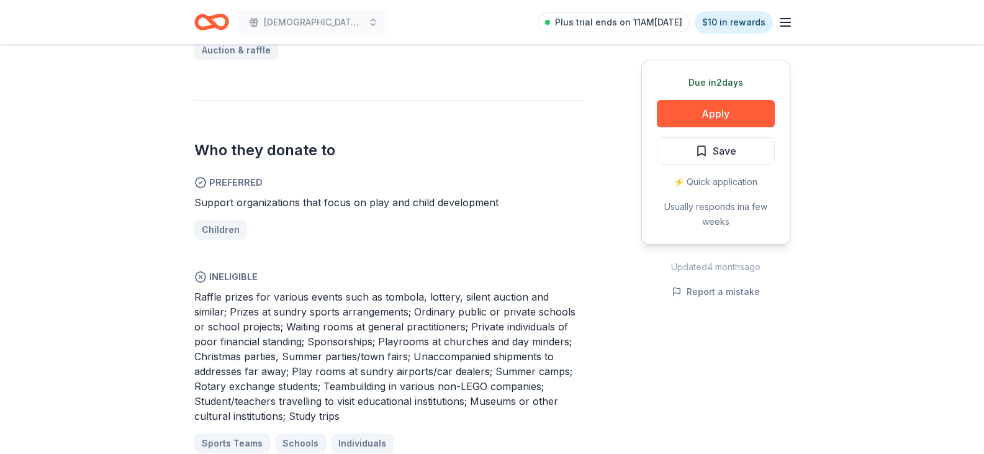
scroll to position [621, 0]
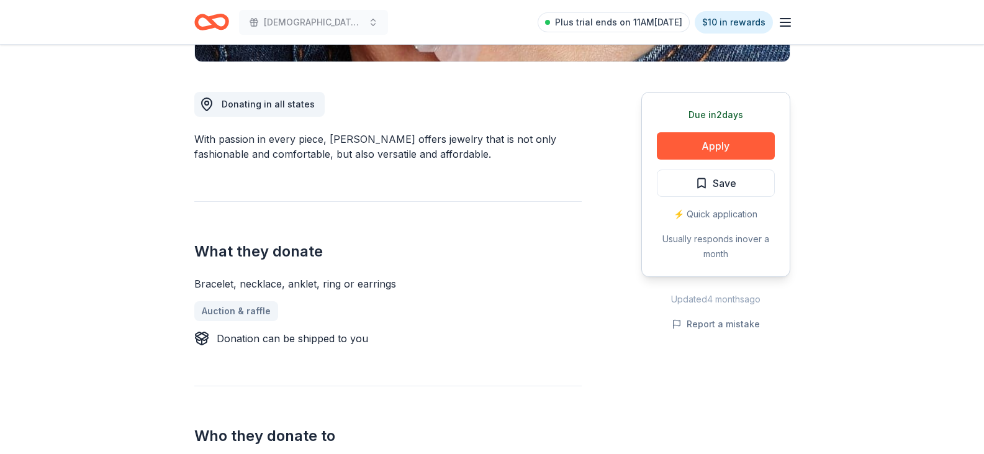
scroll to position [310, 0]
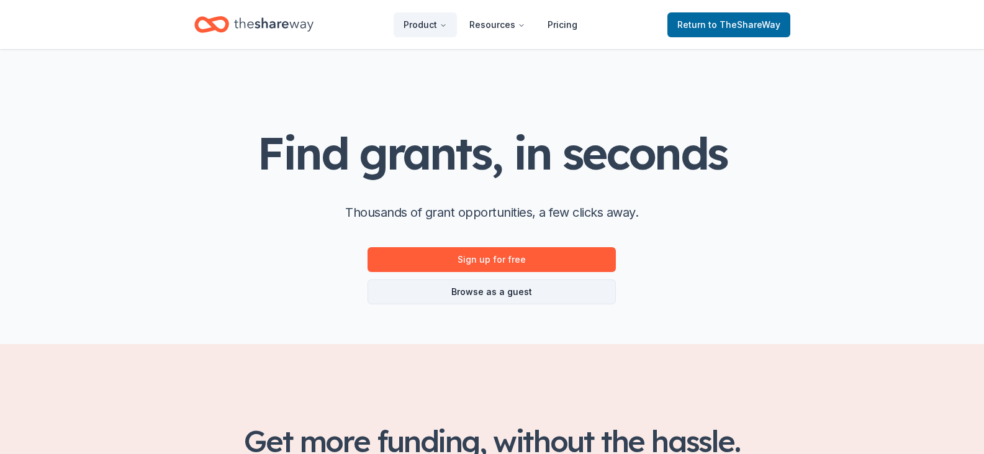
click at [449, 289] on link "Browse as a guest" at bounding box center [491, 291] width 248 height 25
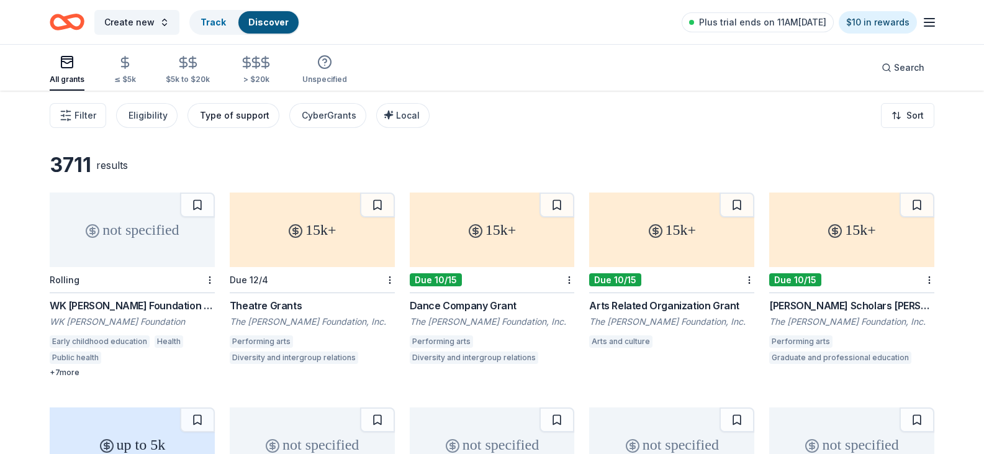
click at [238, 116] on div "Type of support" at bounding box center [235, 115] width 70 height 15
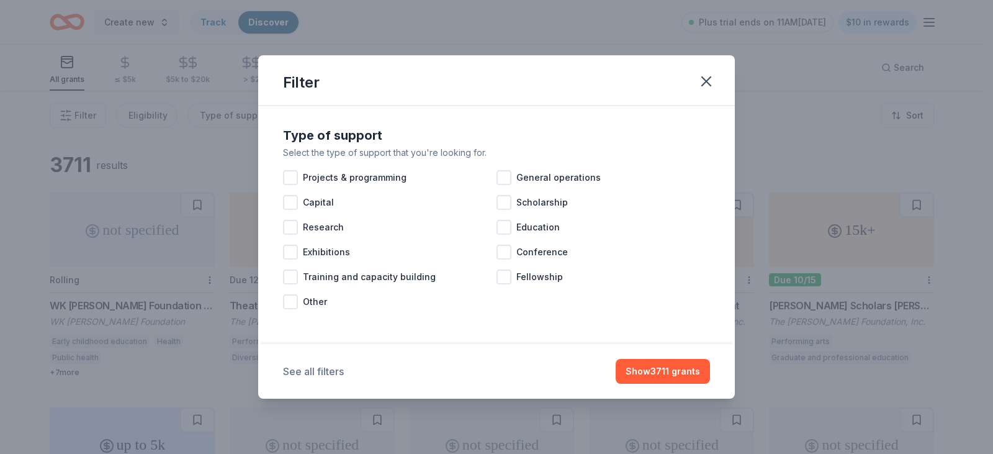
click at [323, 376] on button "See all filters" at bounding box center [313, 371] width 61 height 15
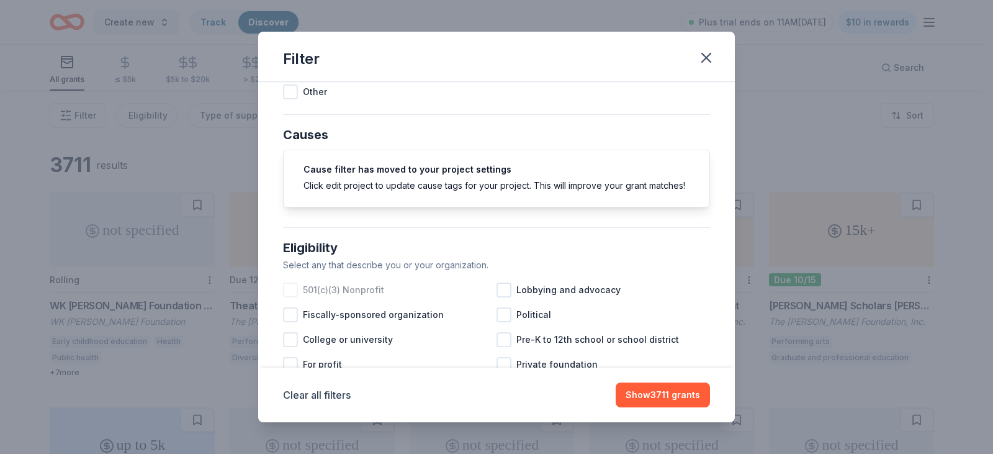
scroll to position [248, 0]
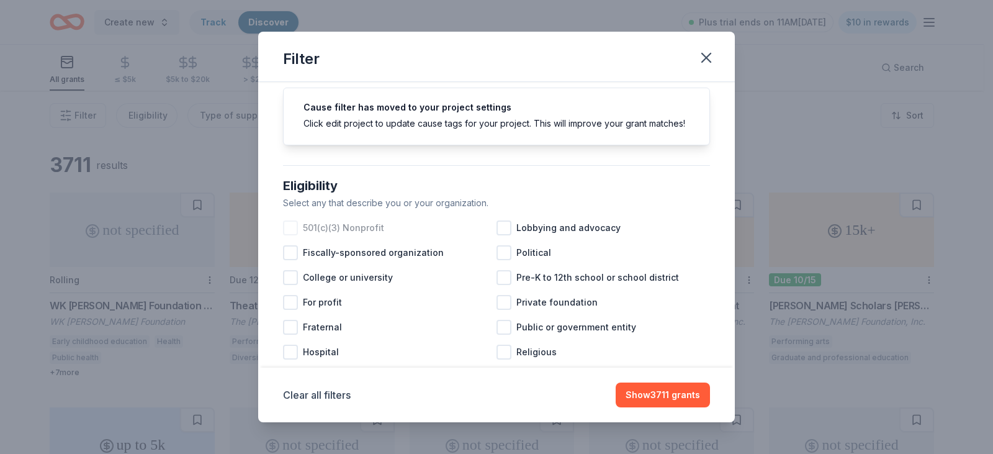
click at [292, 235] on div at bounding box center [290, 227] width 15 height 15
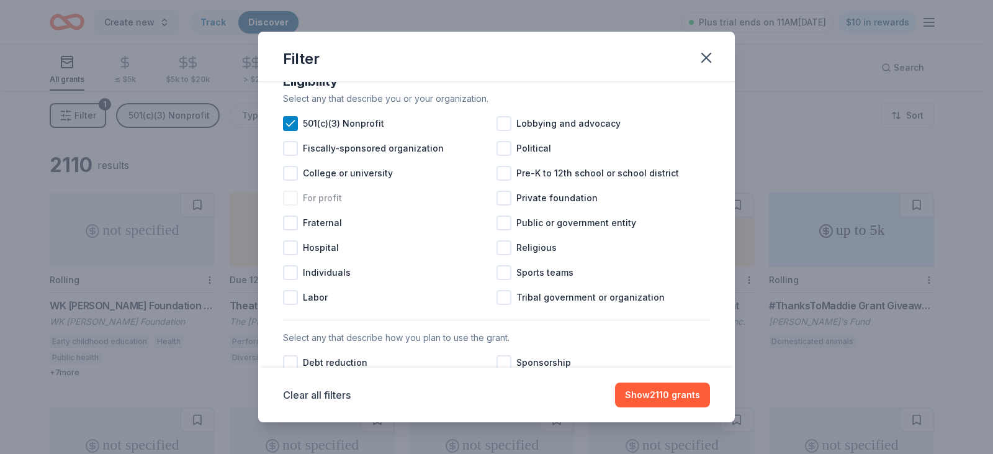
scroll to position [372, 0]
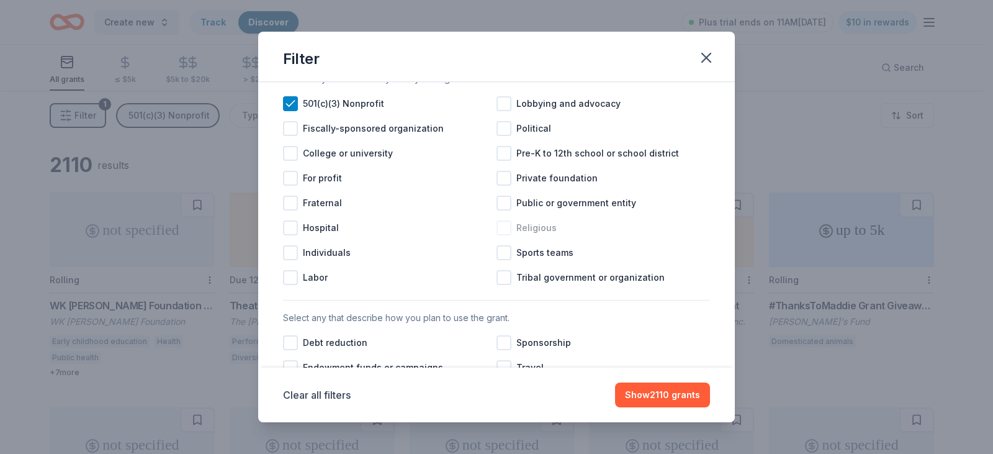
click at [502, 235] on div at bounding box center [504, 227] width 15 height 15
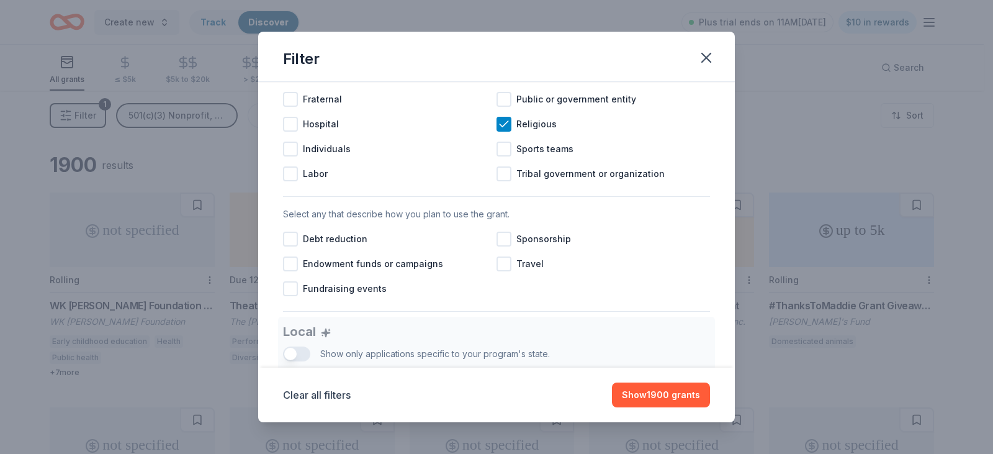
scroll to position [497, 0]
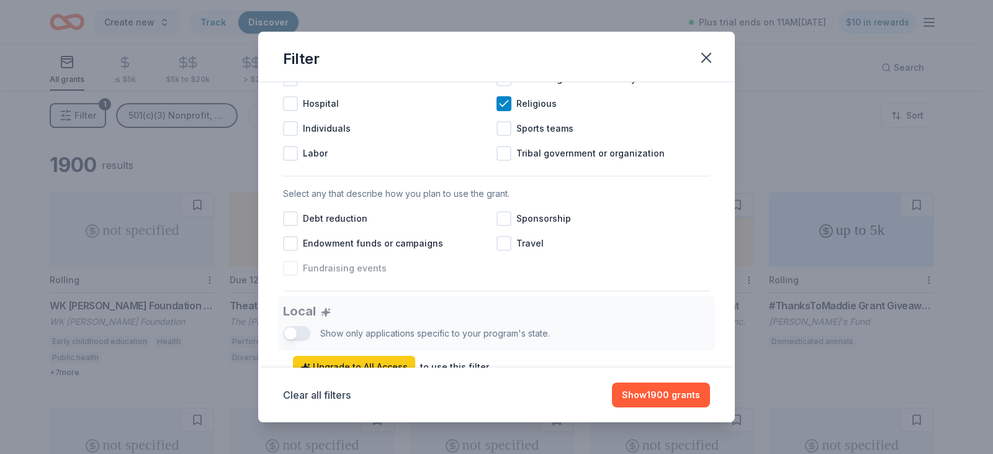
click at [300, 279] on div "Fundraising events" at bounding box center [390, 268] width 214 height 25
click at [508, 231] on div "Sponsorship" at bounding box center [604, 218] width 214 height 25
click at [294, 251] on div at bounding box center [290, 243] width 15 height 15
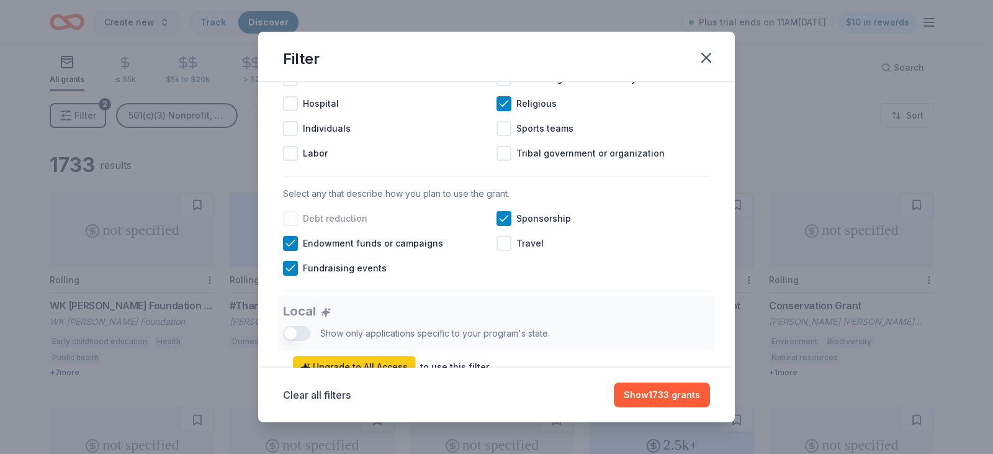
click at [298, 231] on div "Debt reduction" at bounding box center [390, 218] width 214 height 25
click at [288, 250] on icon at bounding box center [290, 243] width 12 height 12
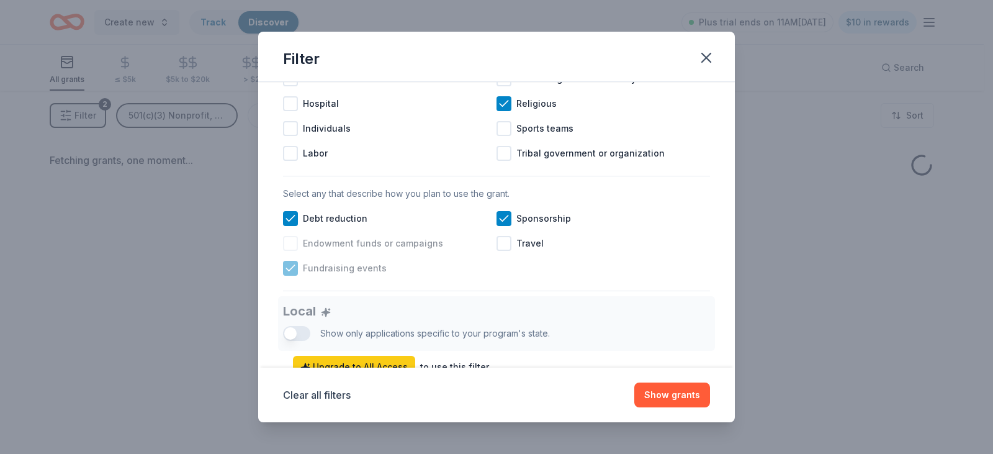
click at [297, 276] on div at bounding box center [290, 268] width 15 height 15
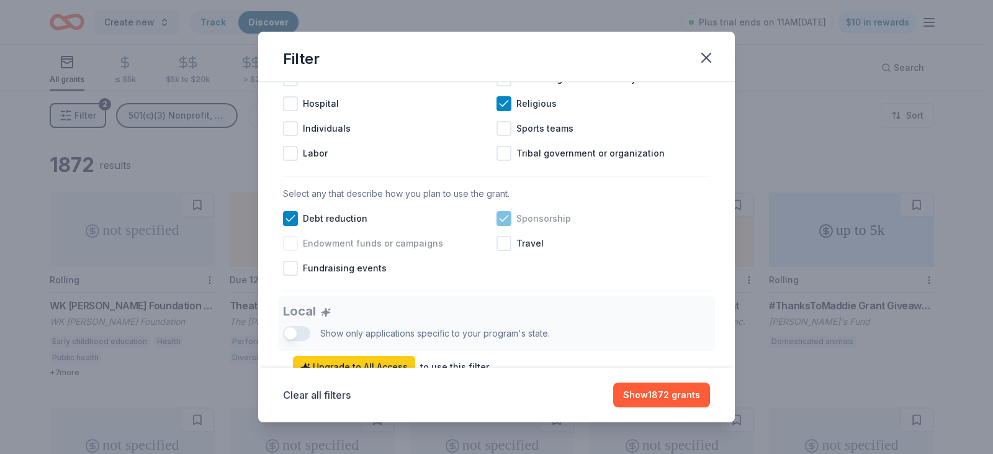
click at [508, 231] on div "Sponsorship" at bounding box center [604, 218] width 214 height 25
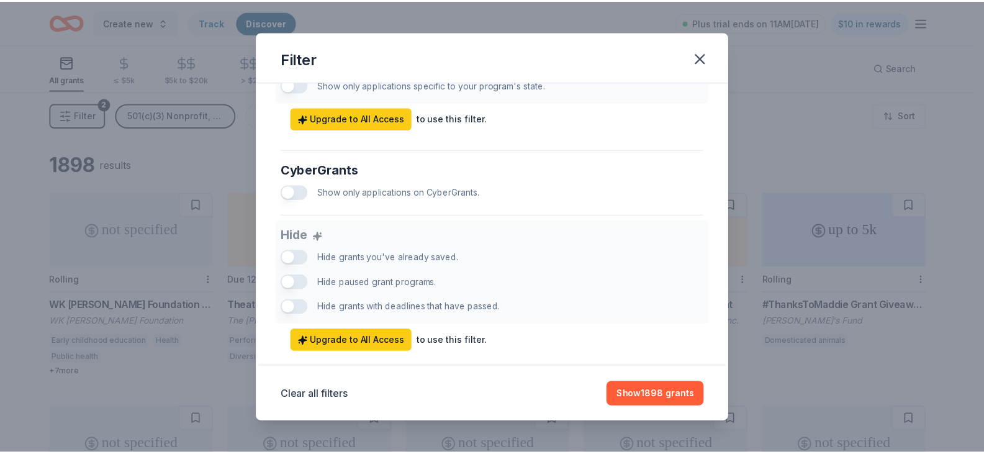
scroll to position [782, 0]
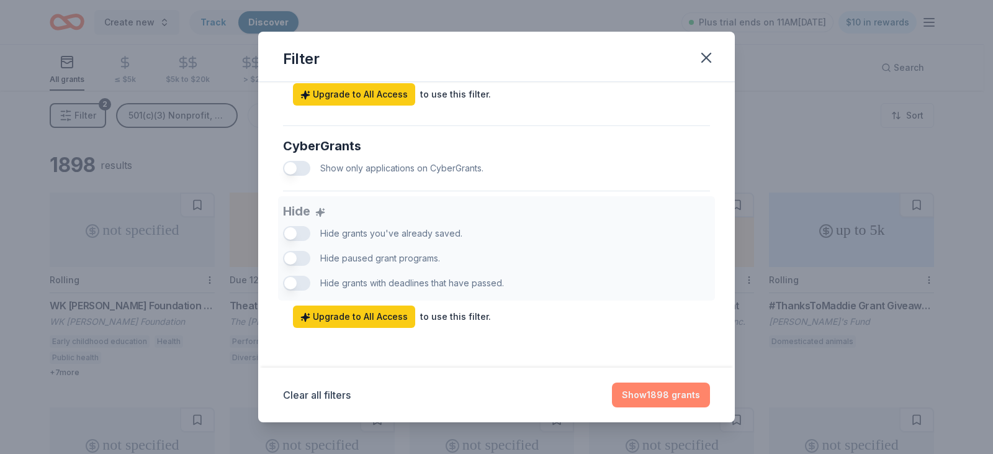
click at [676, 404] on button "Show 1898 grants" at bounding box center [661, 394] width 98 height 25
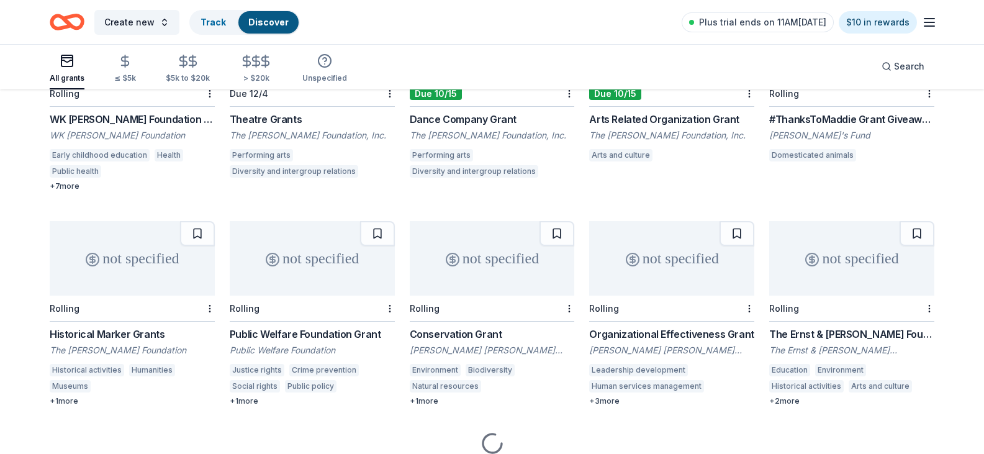
scroll to position [238, 0]
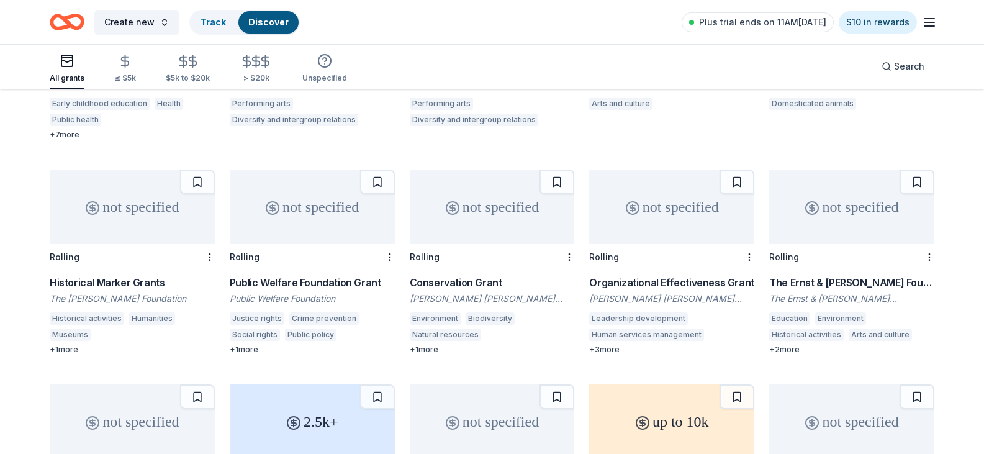
click at [660, 275] on div "Organizational Effectiveness Grant" at bounding box center [671, 282] width 165 height 15
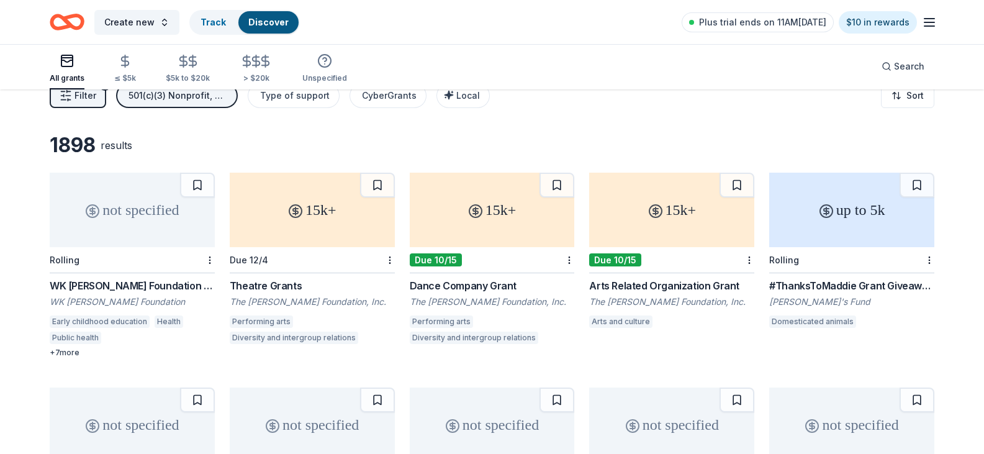
scroll to position [0, 0]
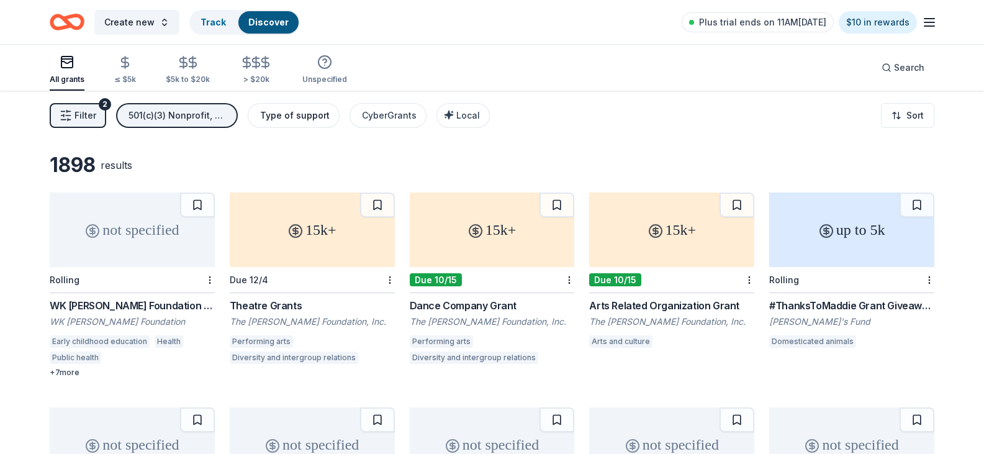
click at [290, 117] on div "Type of support" at bounding box center [295, 115] width 70 height 15
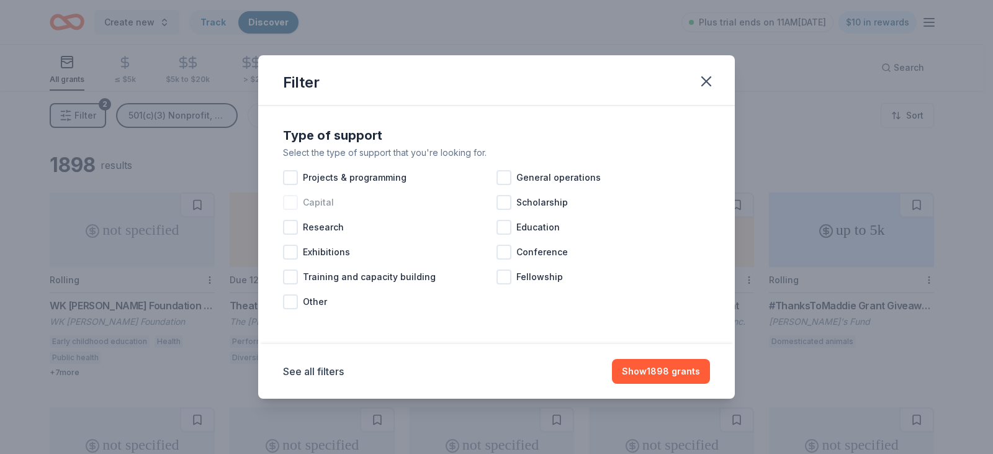
click at [290, 201] on div at bounding box center [290, 202] width 15 height 15
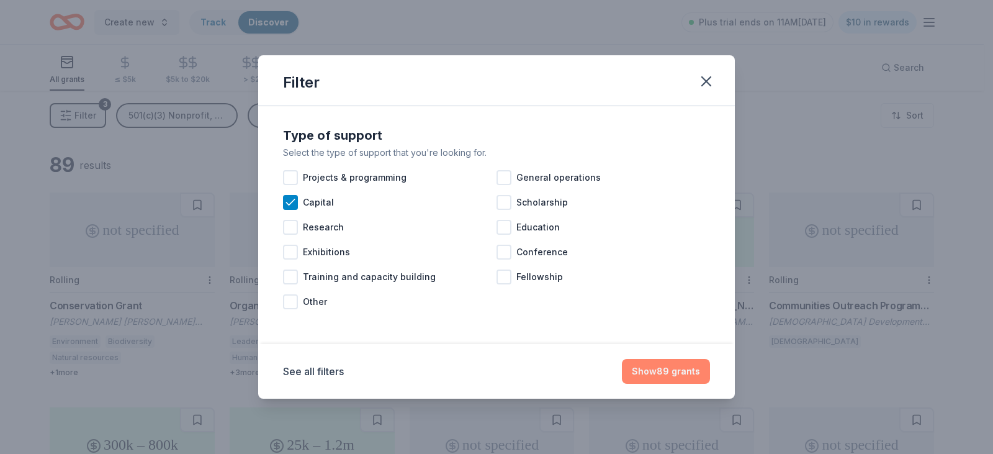
click at [683, 374] on button "Show 89 grants" at bounding box center [666, 371] width 88 height 25
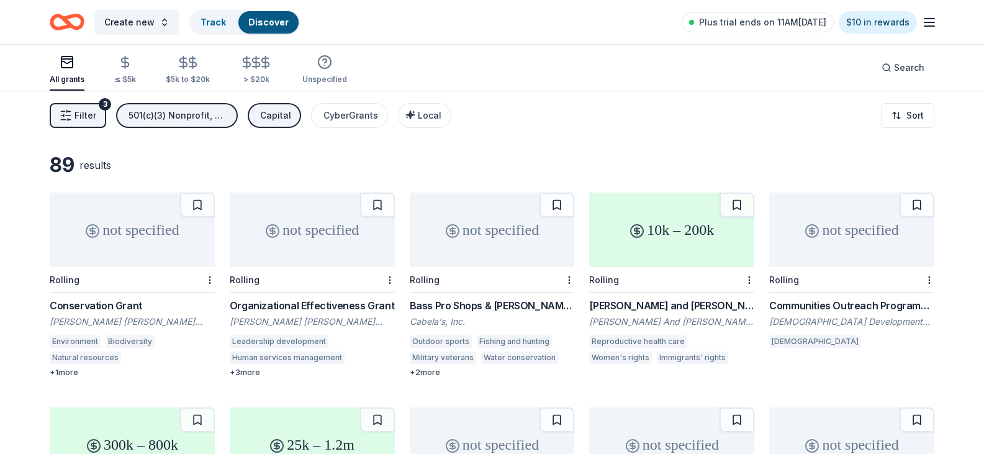
click at [78, 120] on span "Filter" at bounding box center [85, 115] width 22 height 15
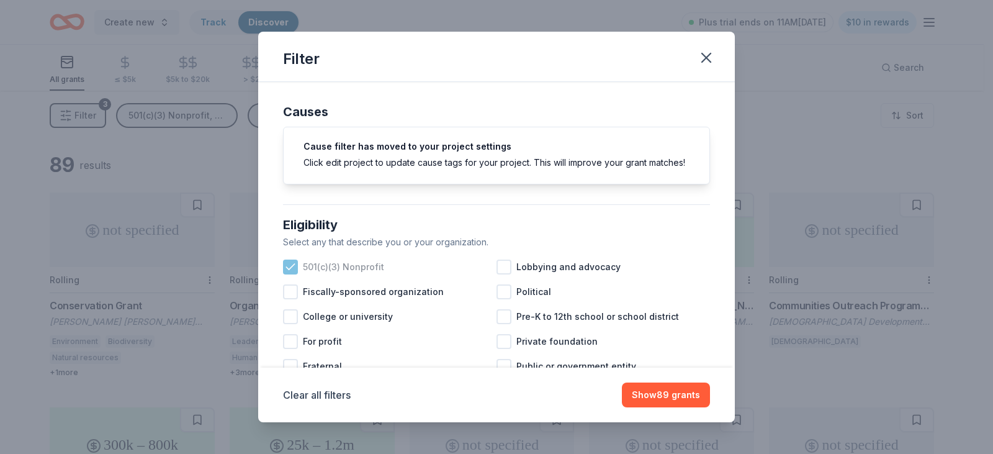
click at [294, 273] on icon at bounding box center [290, 267] width 12 height 12
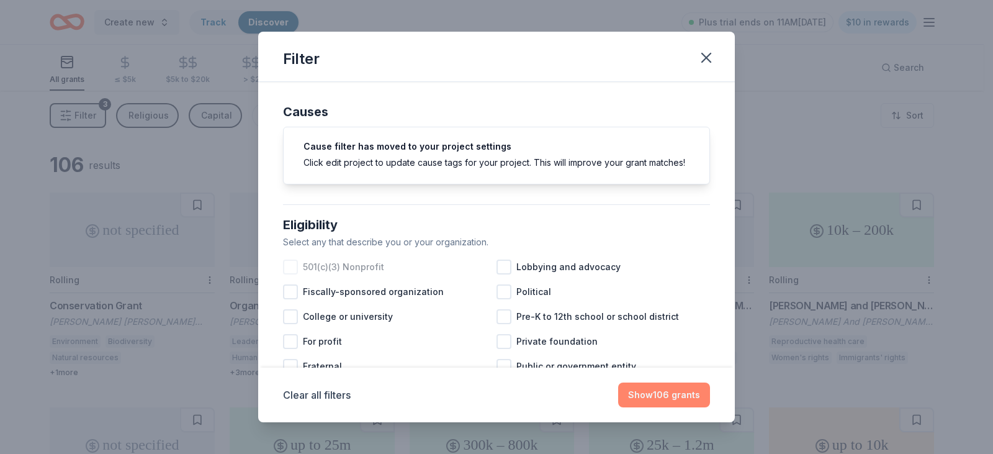
click at [684, 394] on button "Show 106 grants" at bounding box center [664, 394] width 92 height 25
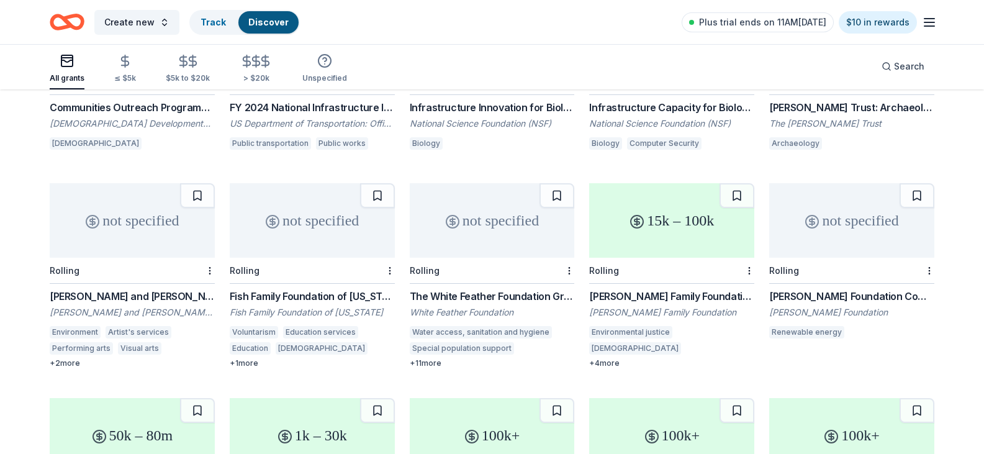
scroll to position [434, 0]
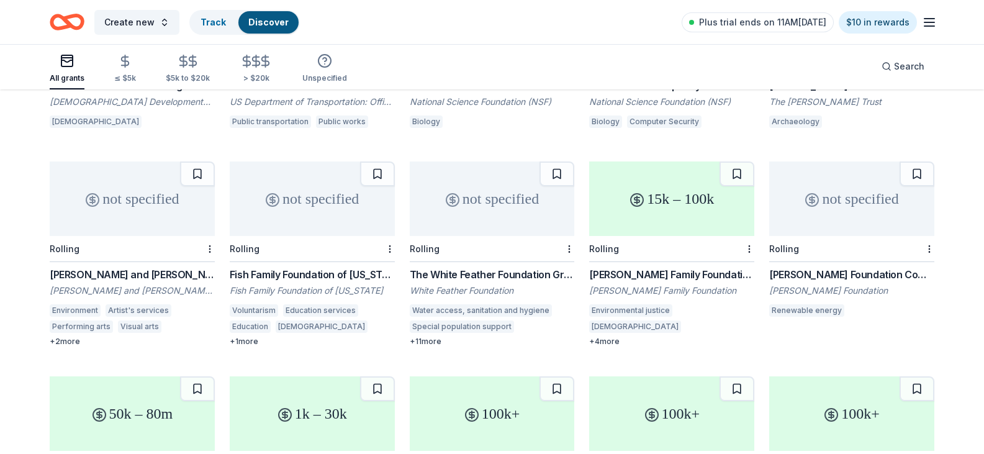
click at [299, 269] on div "Fish Family Foundation of Maine Grants" at bounding box center [312, 274] width 165 height 15
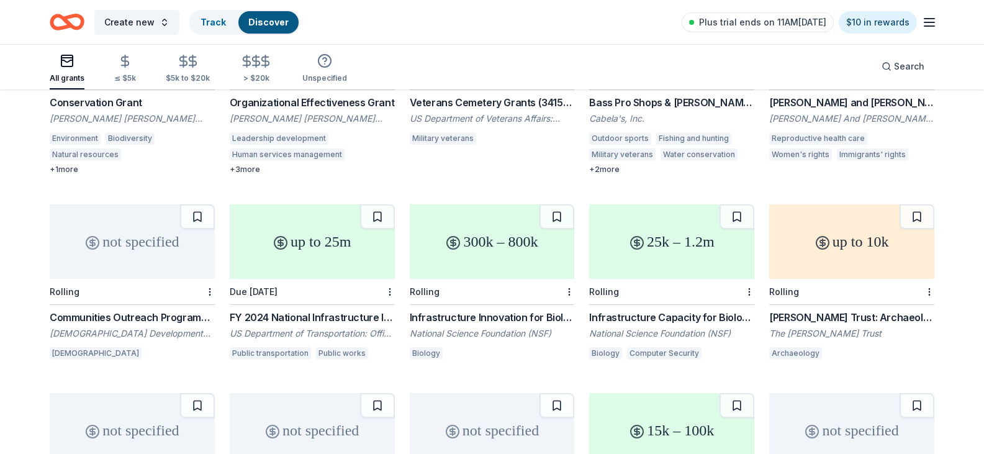
scroll to position [200, 0]
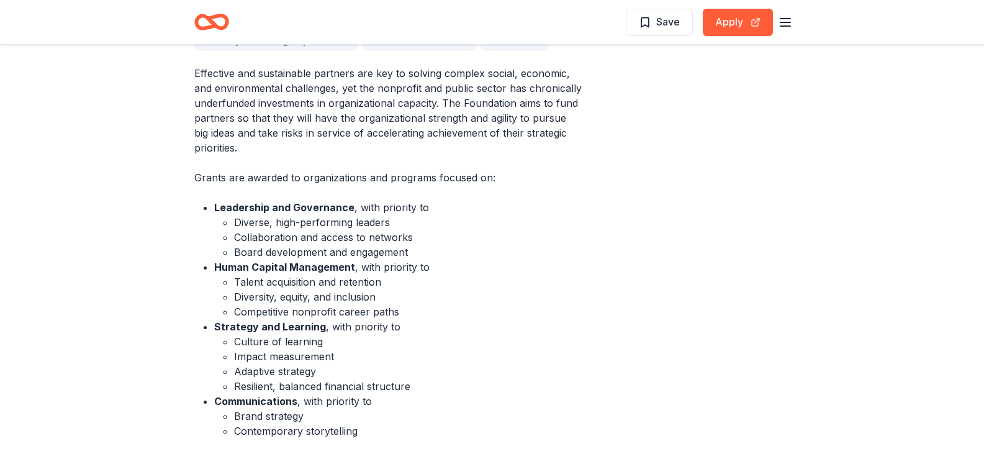
scroll to position [497, 0]
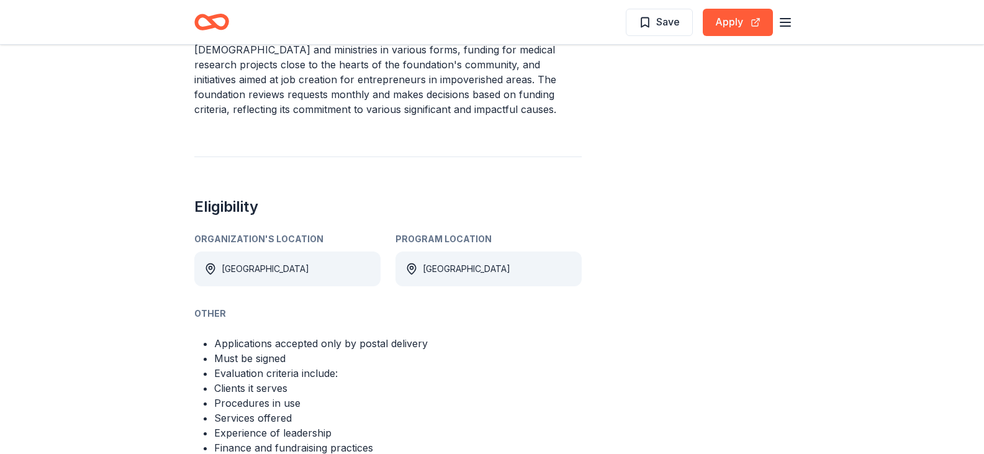
scroll to position [621, 0]
